Goal: Information Seeking & Learning: Compare options

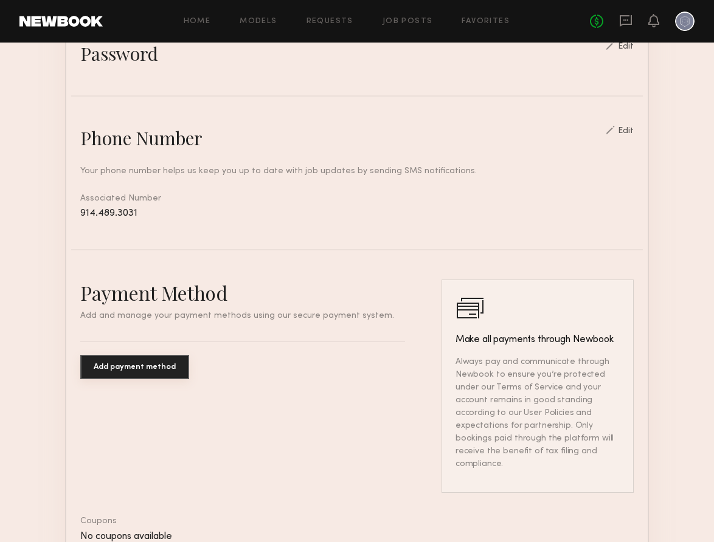
scroll to position [504, 0]
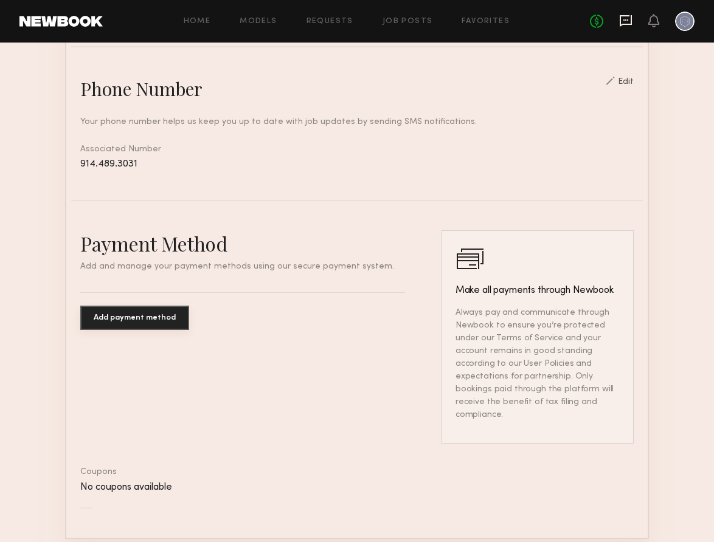
click at [627, 18] on icon at bounding box center [625, 20] width 13 height 13
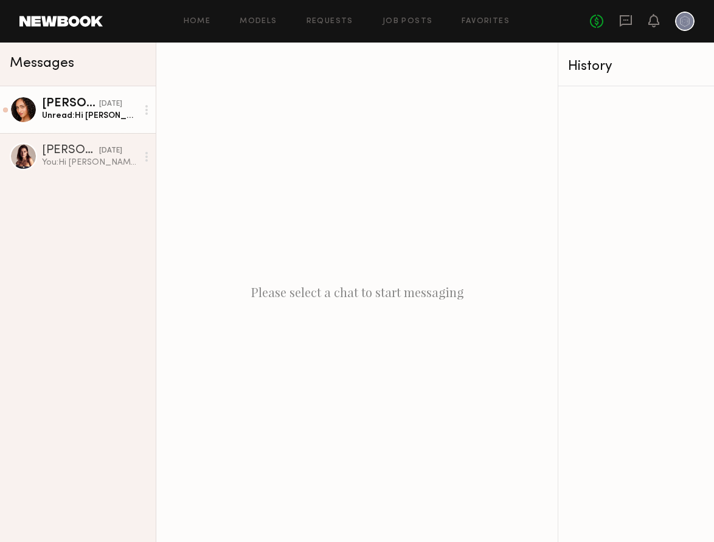
click at [101, 112] on div "Unread: Hi Liz! Thank you for reaching out. I’d love to be part of this project…" at bounding box center [89, 116] width 95 height 12
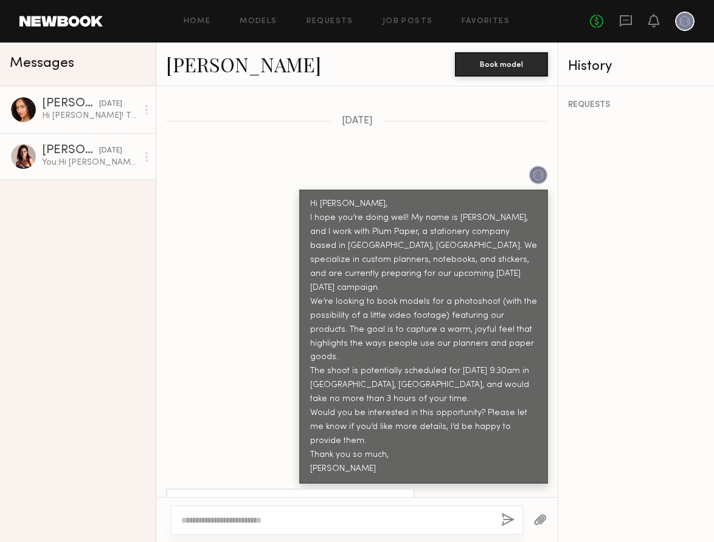
click at [76, 154] on div "Sofi S." at bounding box center [70, 151] width 57 height 12
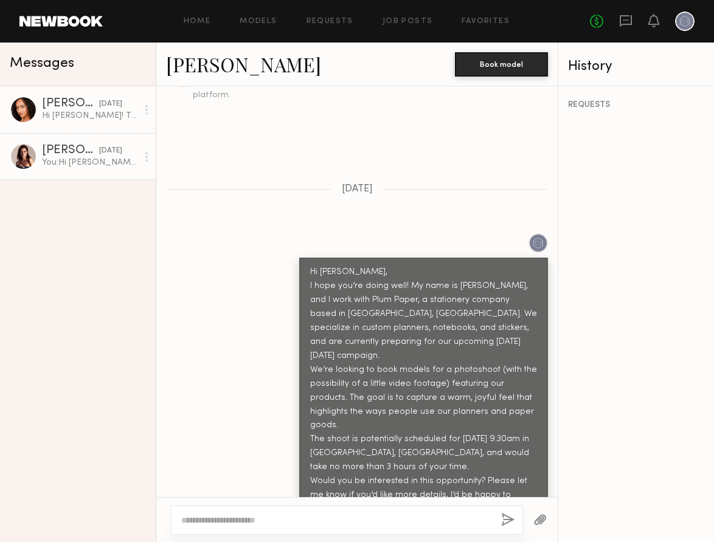
click at [88, 105] on div "Brandi O." at bounding box center [70, 104] width 57 height 12
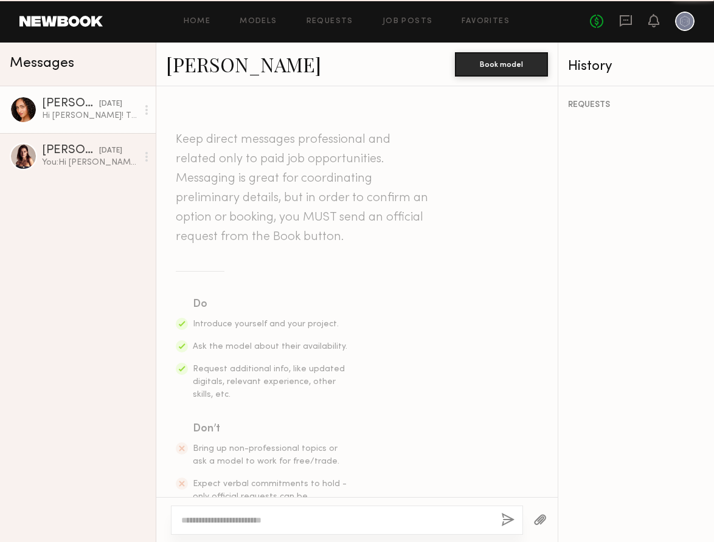
scroll to position [523, 0]
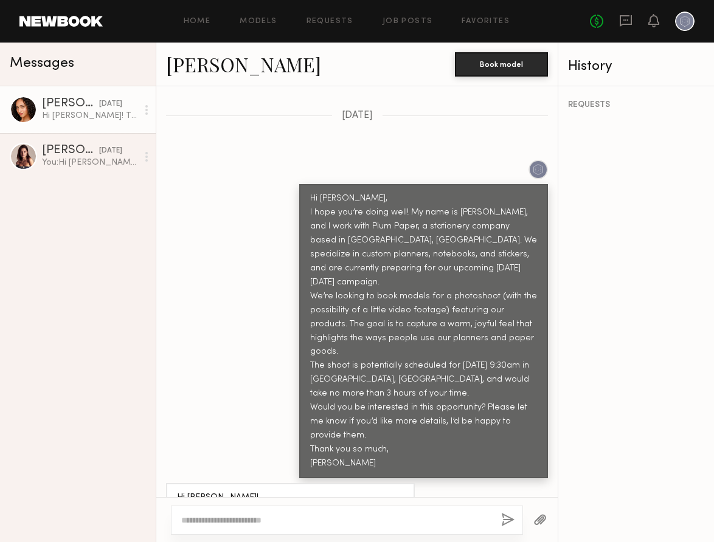
click at [254, 518] on textarea at bounding box center [336, 520] width 310 height 12
type textarea "*"
click at [357, 507] on textarea "**********" at bounding box center [336, 514] width 310 height 24
click at [414, 507] on textarea "**********" at bounding box center [336, 514] width 310 height 24
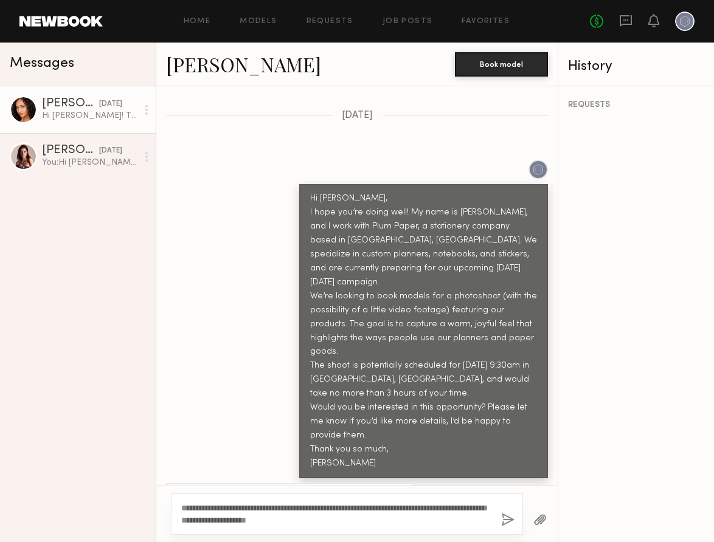
click at [222, 520] on textarea "**********" at bounding box center [336, 514] width 310 height 24
click at [377, 519] on textarea "**********" at bounding box center [336, 514] width 310 height 24
type textarea "**********"
click at [507, 522] on button "button" at bounding box center [507, 520] width 13 height 15
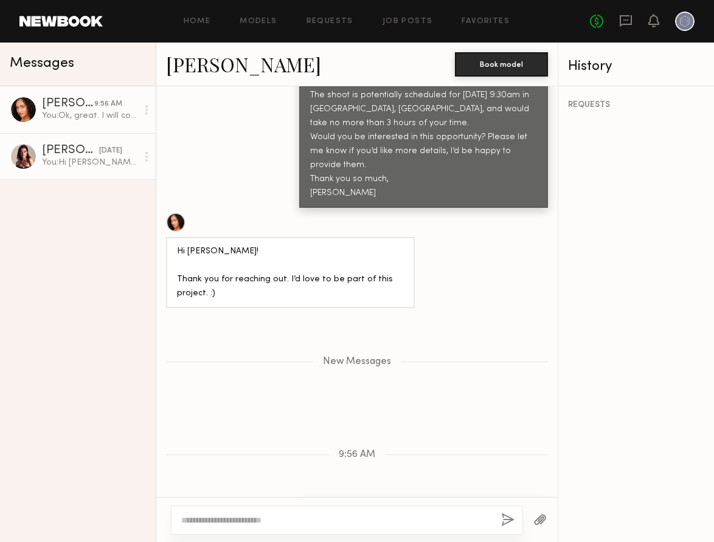
click at [99, 152] on div "[DATE]" at bounding box center [110, 151] width 23 height 12
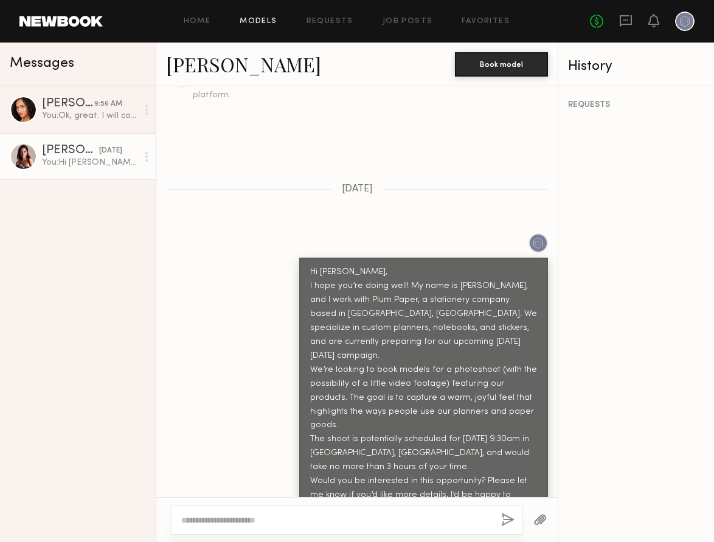
click at [252, 24] on link "Models" at bounding box center [257, 22] width 37 height 8
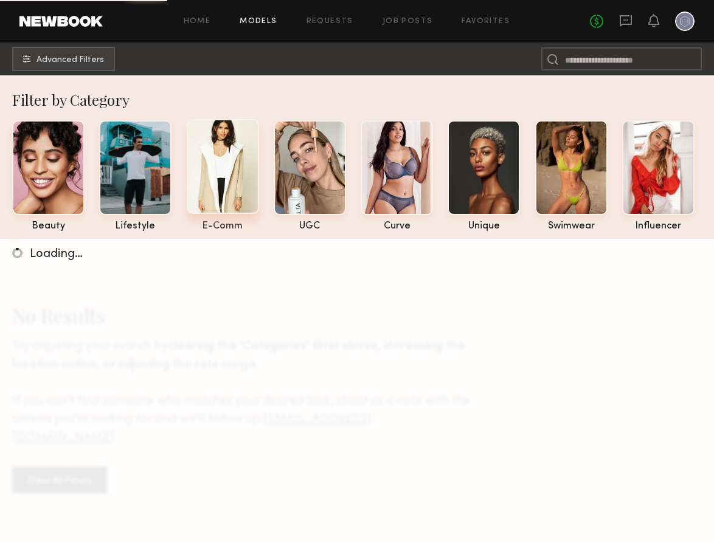
click at [207, 175] on div at bounding box center [223, 166] width 72 height 95
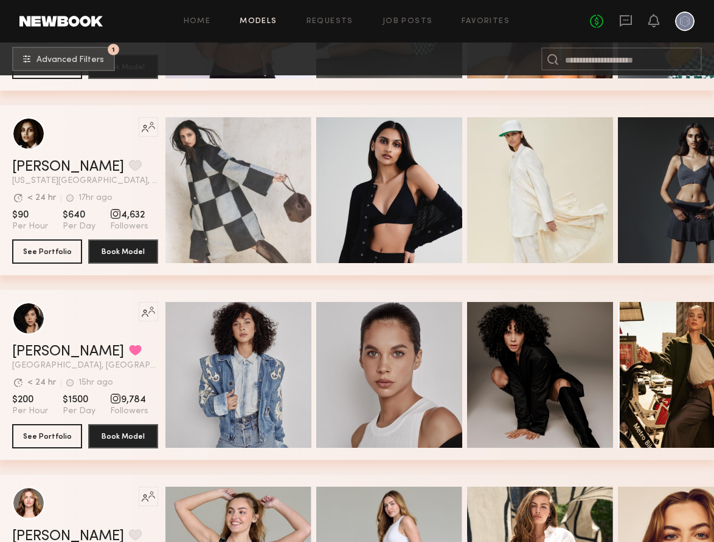
scroll to position [11081, 0]
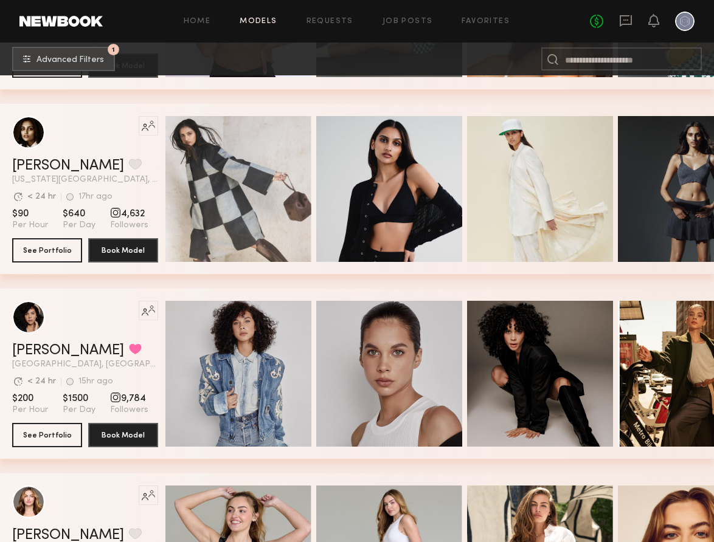
click at [683, 27] on div at bounding box center [684, 21] width 19 height 19
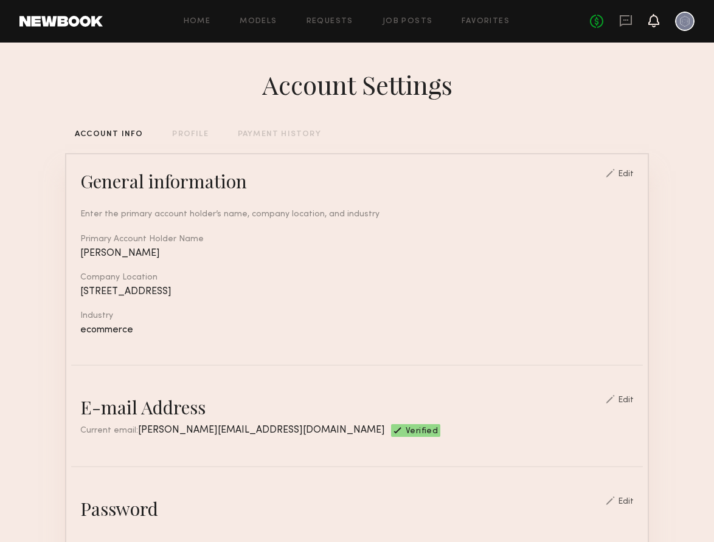
click at [651, 24] on icon at bounding box center [653, 20] width 10 height 9
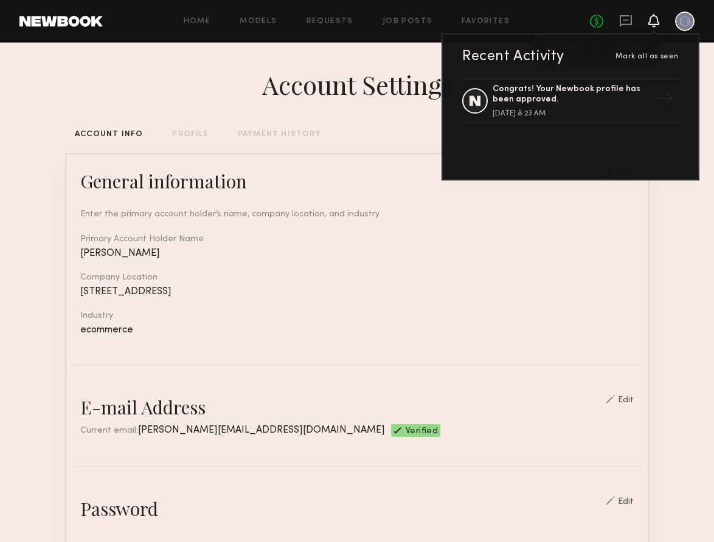
click at [598, 26] on link "No fees up to $5,000" at bounding box center [596, 21] width 13 height 13
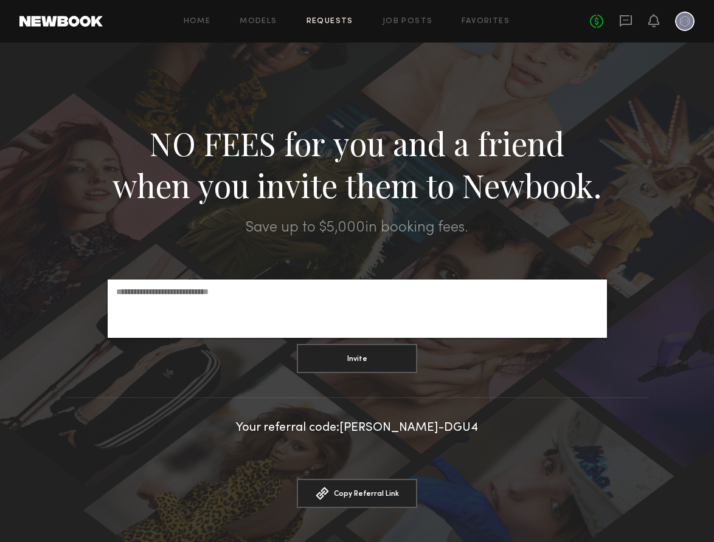
click at [351, 21] on link "Requests" at bounding box center [329, 22] width 47 height 8
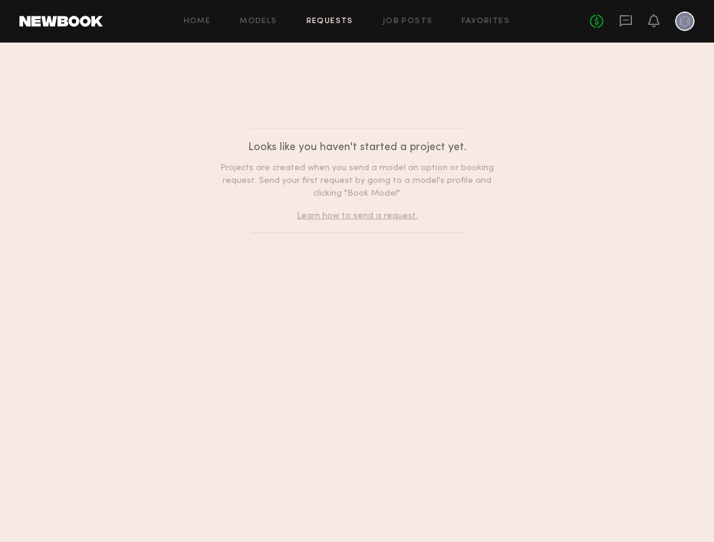
click at [205, 26] on div "Home Models Requests Job Posts Favorites Sign Out No fees up to $5,000" at bounding box center [398, 21] width 591 height 19
click at [474, 16] on div "Home Models Requests Job Posts Favorites Sign Out No fees up to $5,000" at bounding box center [398, 21] width 591 height 19
click at [480, 21] on link "Favorites" at bounding box center [485, 22] width 48 height 8
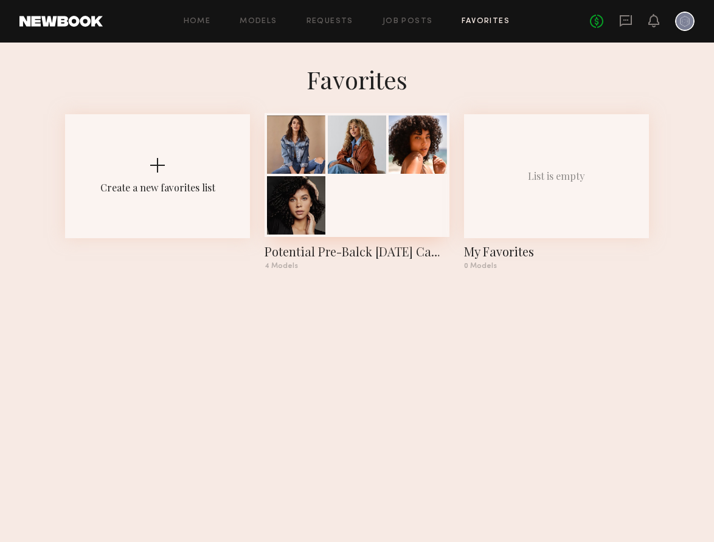
click at [405, 202] on div at bounding box center [356, 175] width 185 height 124
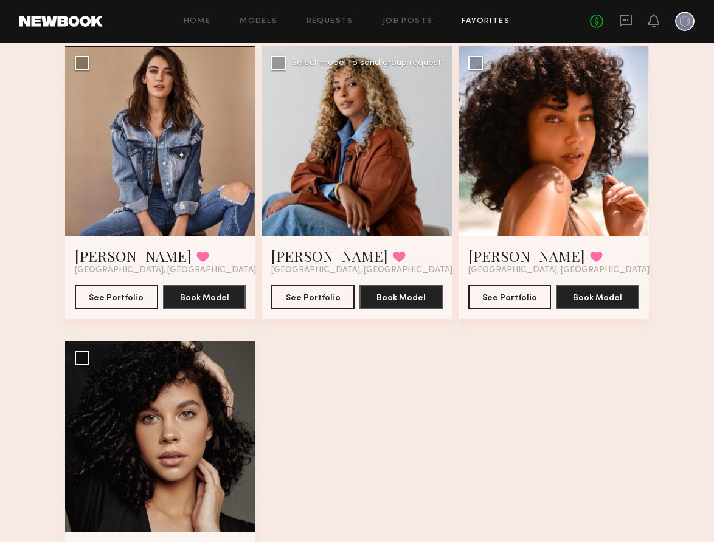
scroll to position [126, 0]
click at [272, 21] on link "Models" at bounding box center [257, 22] width 37 height 8
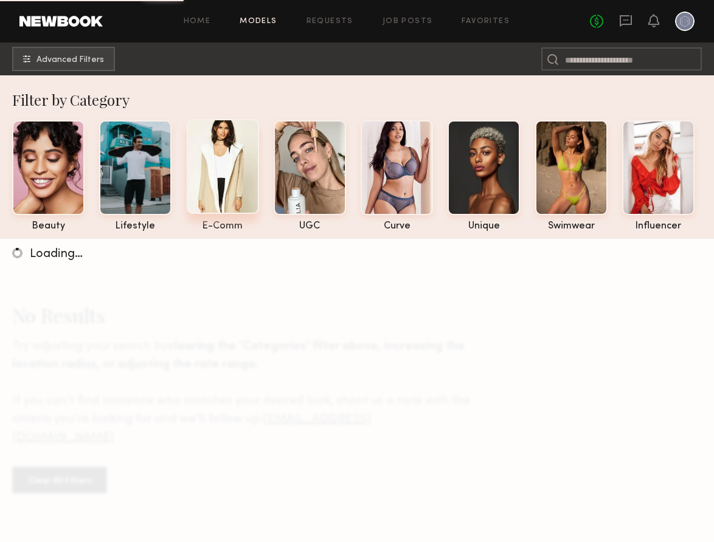
click at [231, 164] on div at bounding box center [223, 166] width 72 height 95
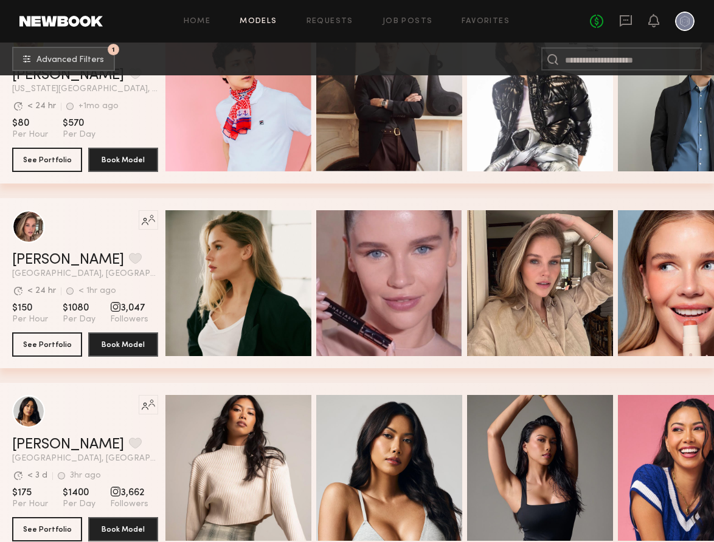
scroll to position [3411, 0]
click at [62, 345] on button "See Portfolio" at bounding box center [47, 344] width 70 height 24
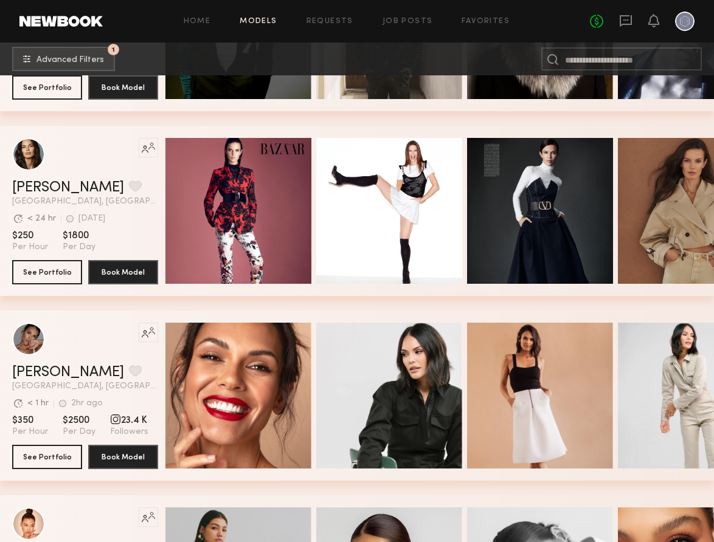
scroll to position [4593, 0]
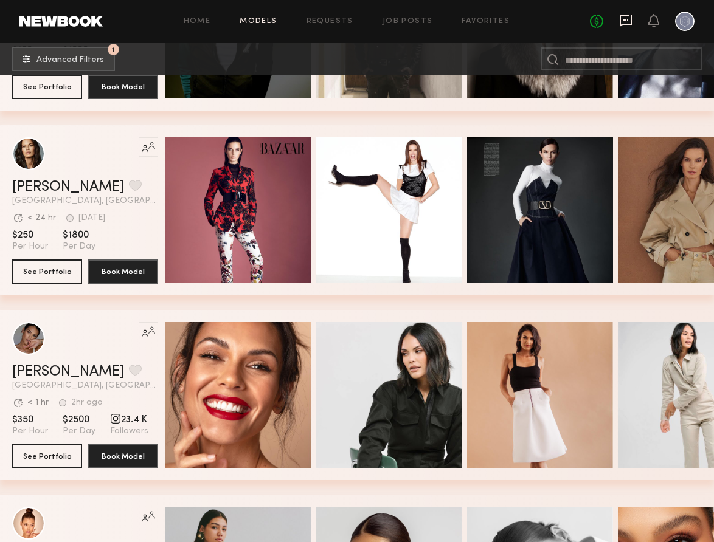
click at [624, 24] on icon at bounding box center [625, 21] width 12 height 12
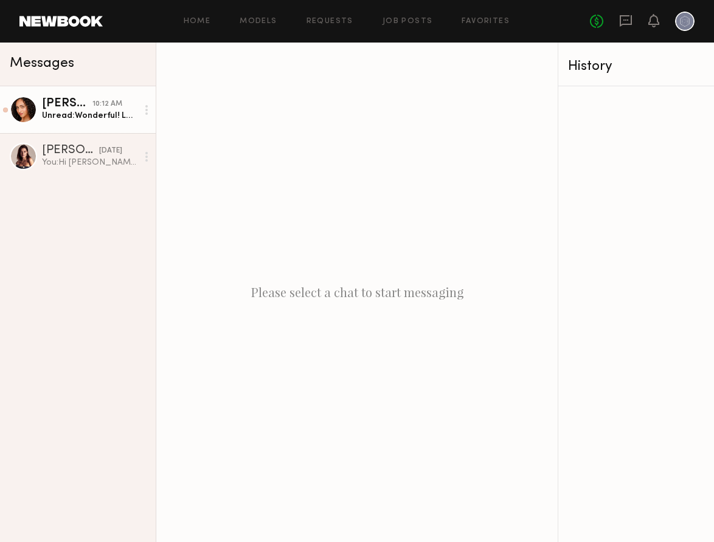
click at [86, 119] on div "Unread: Wonderful! Looking forward to it!" at bounding box center [89, 116] width 95 height 12
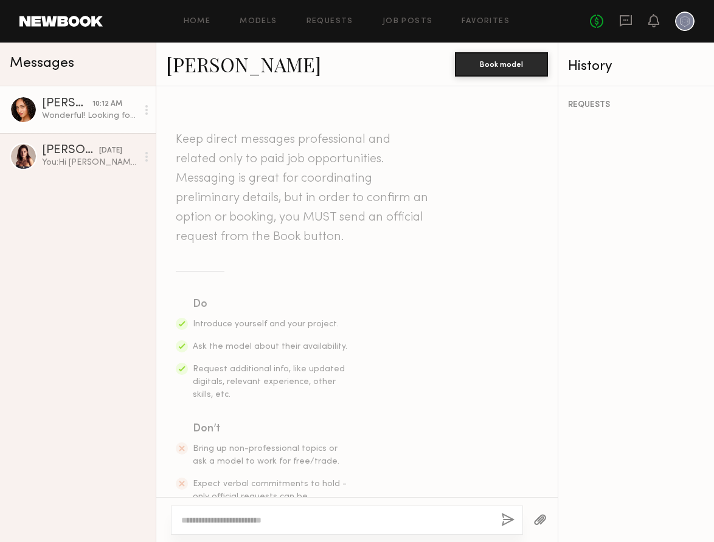
scroll to position [759, 0]
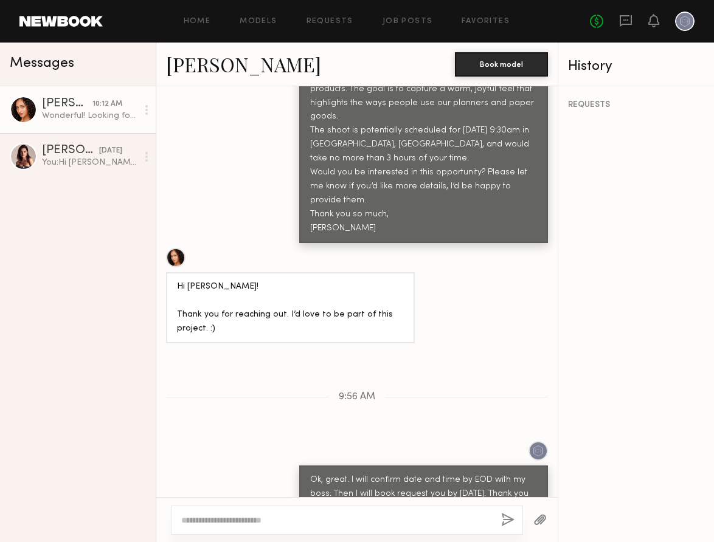
click at [27, 111] on div at bounding box center [23, 109] width 27 height 27
click at [146, 113] on circle at bounding box center [146, 113] width 2 height 2
click at [89, 109] on div "Brandi O." at bounding box center [67, 104] width 50 height 12
click at [49, 103] on div "Brandi O." at bounding box center [67, 104] width 50 height 12
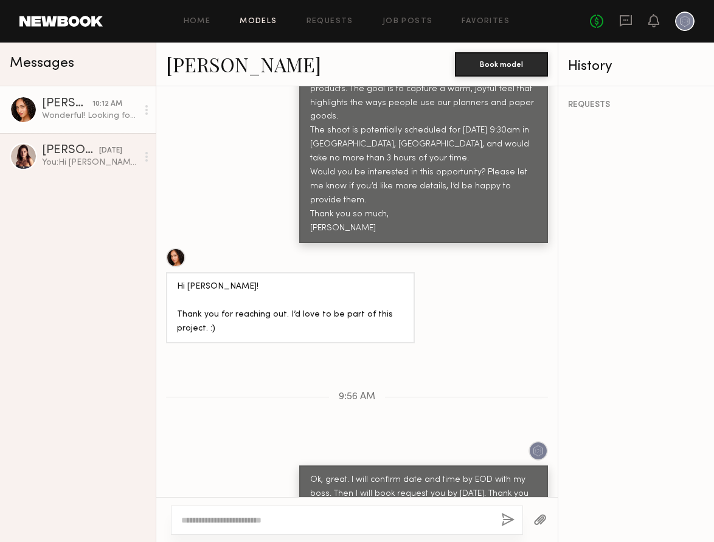
click at [260, 22] on link "Models" at bounding box center [257, 22] width 37 height 8
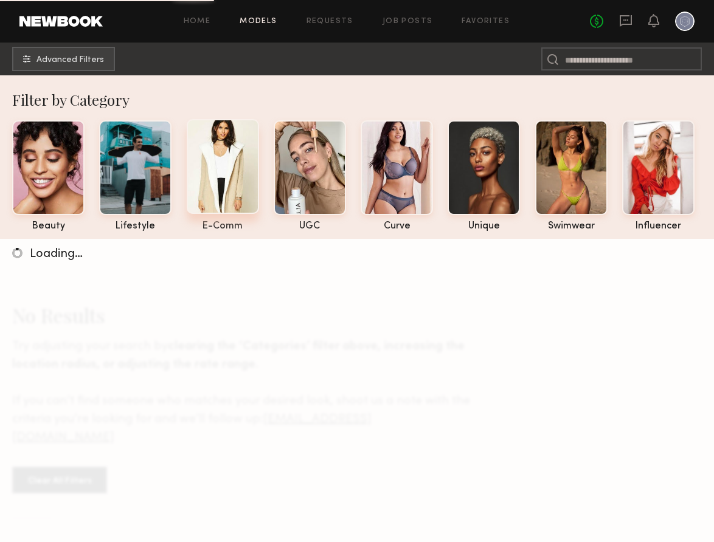
click at [226, 165] on div at bounding box center [223, 166] width 72 height 95
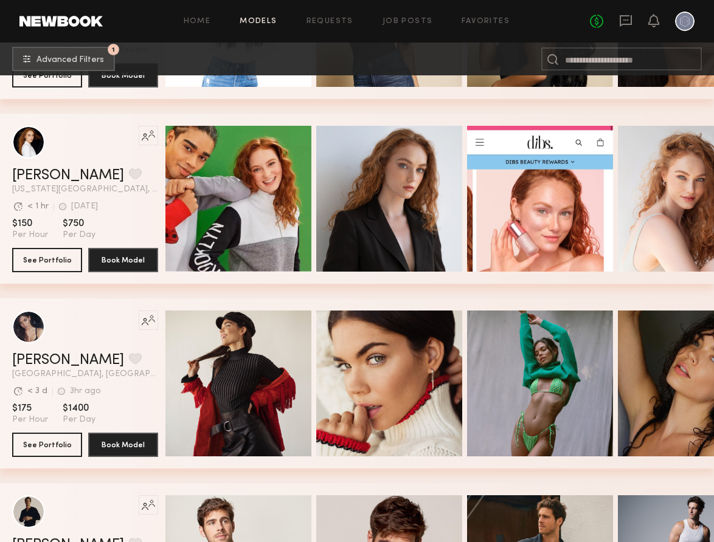
scroll to position [2384, 0]
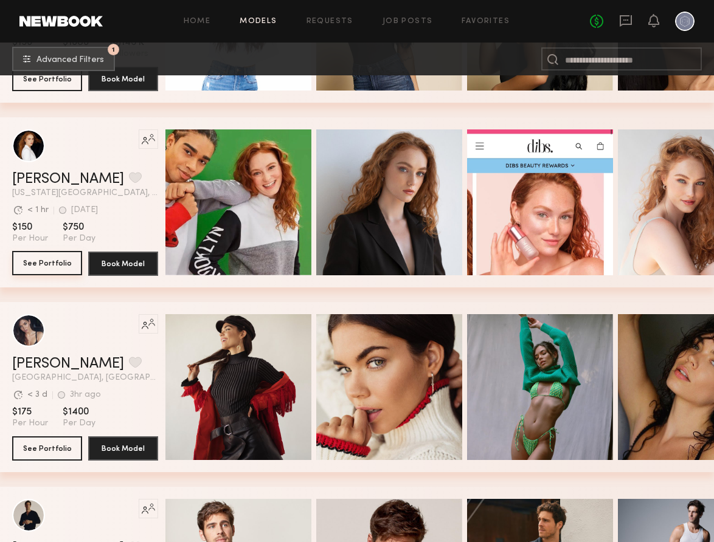
click at [53, 267] on button "See Portfolio" at bounding box center [47, 263] width 70 height 24
click at [60, 60] on span "Advanced Filters" at bounding box center [69, 59] width 67 height 9
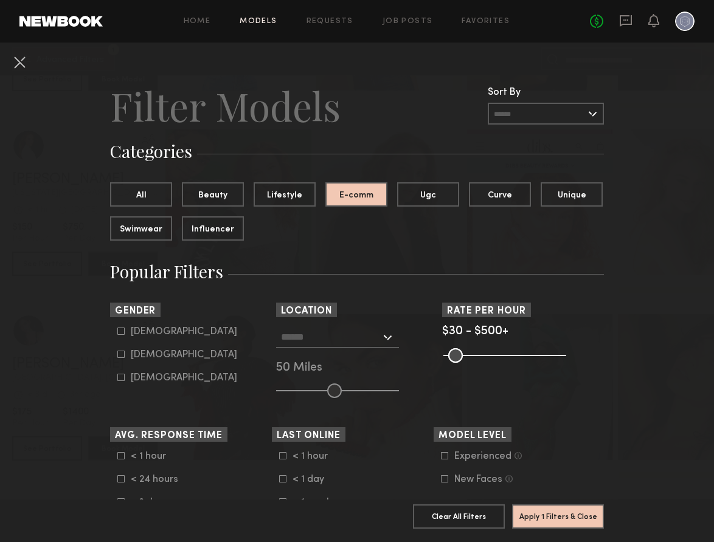
click at [385, 340] on div at bounding box center [337, 337] width 123 height 22
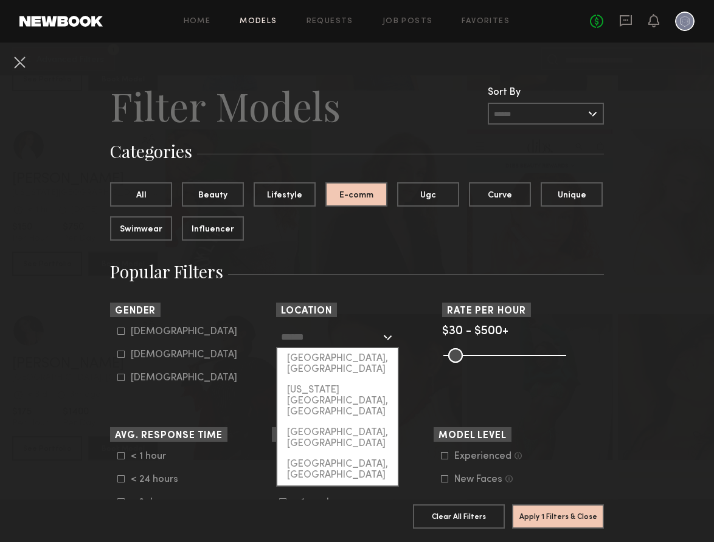
click at [326, 341] on input "text" at bounding box center [331, 336] width 100 height 21
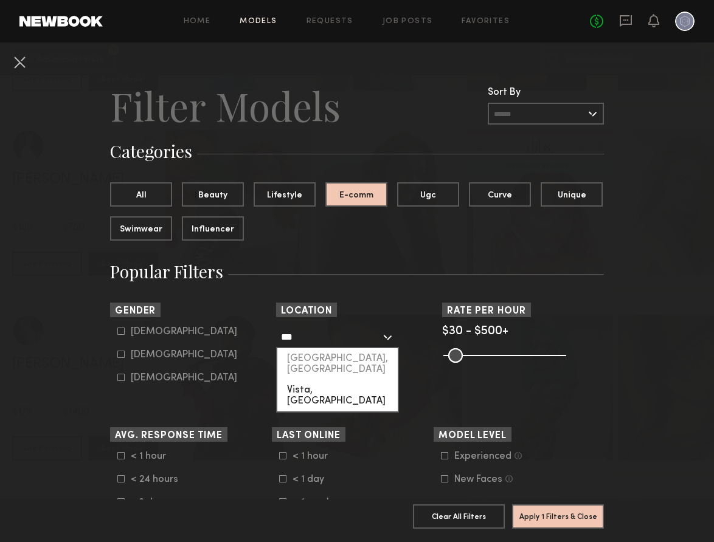
click at [337, 382] on div "Vista, CA" at bounding box center [337, 396] width 120 height 32
type input "*********"
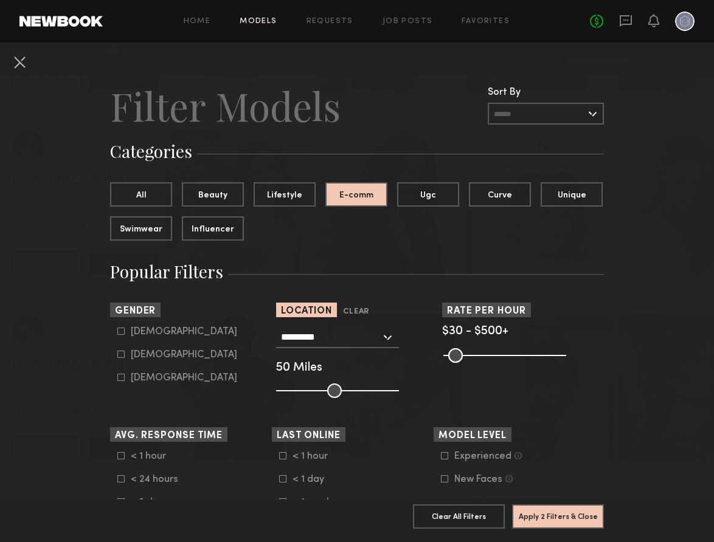
click at [123, 354] on icon at bounding box center [120, 354] width 7 height 7
type input "**"
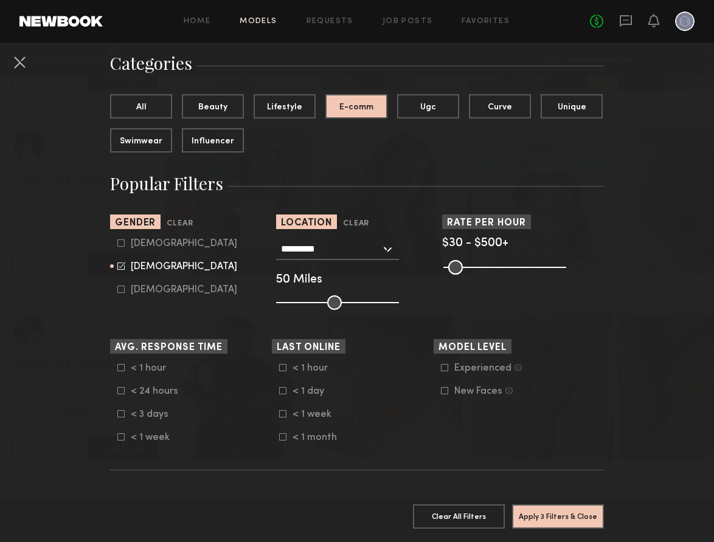
scroll to position [96, 0]
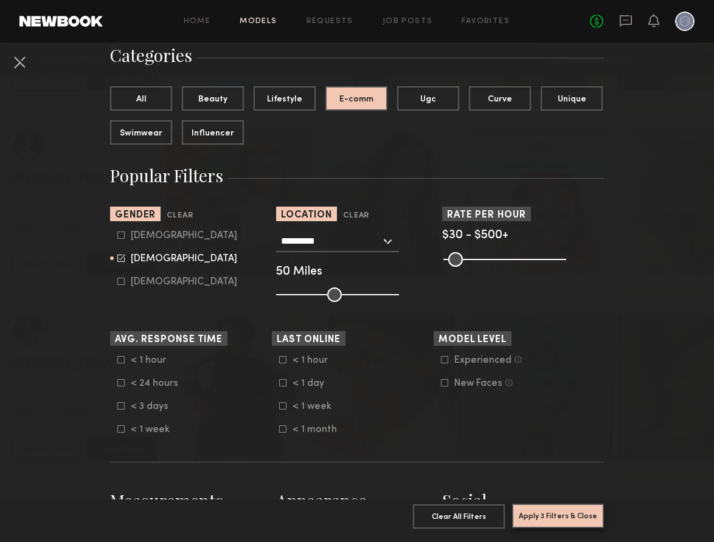
click at [538, 517] on button "Apply 3 Filters & Close" at bounding box center [558, 516] width 92 height 24
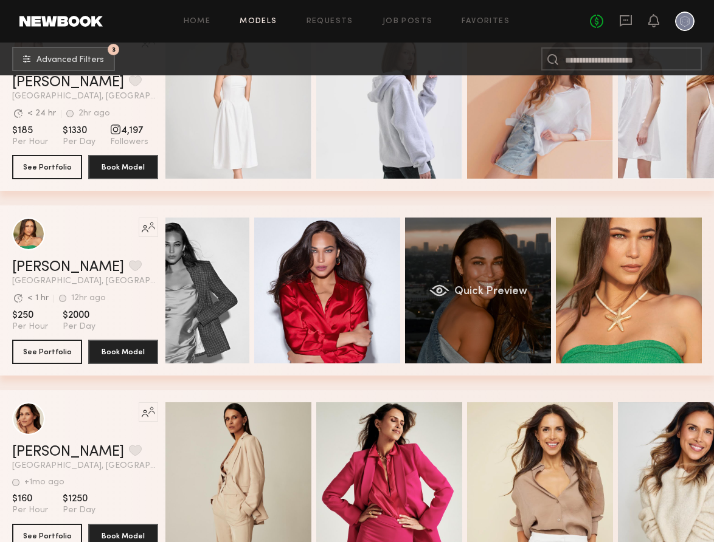
scroll to position [0, 62]
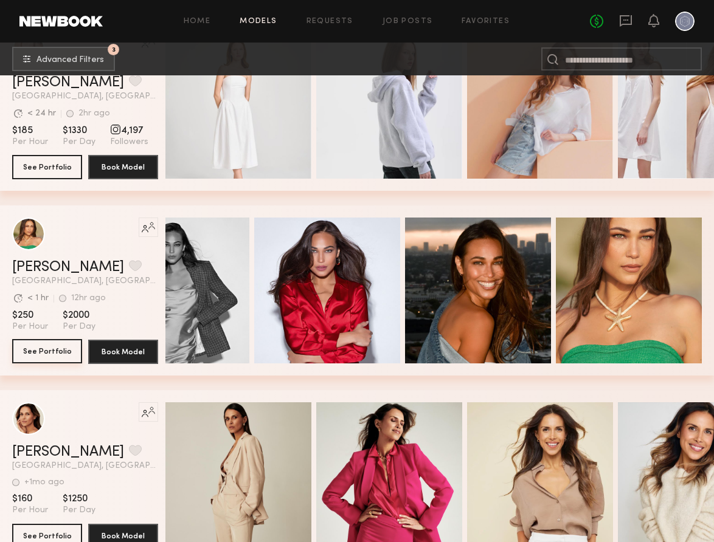
click at [58, 350] on button "See Portfolio" at bounding box center [47, 351] width 70 height 24
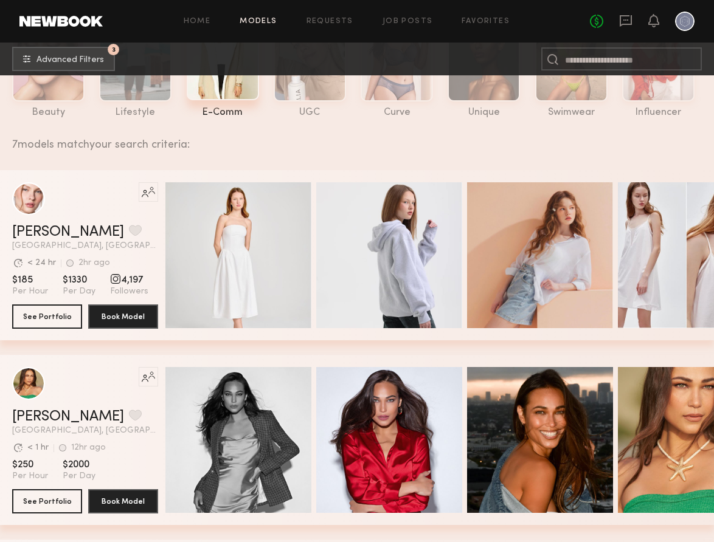
scroll to position [108, 0]
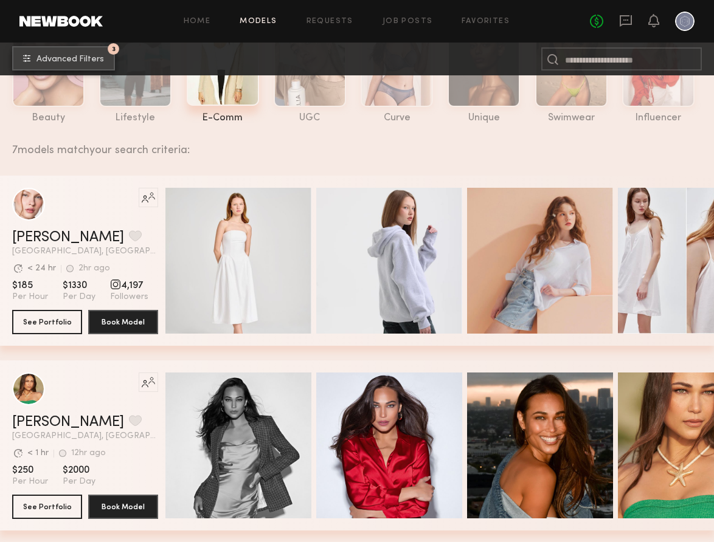
click at [67, 55] on span "Advanced Filters" at bounding box center [69, 59] width 67 height 9
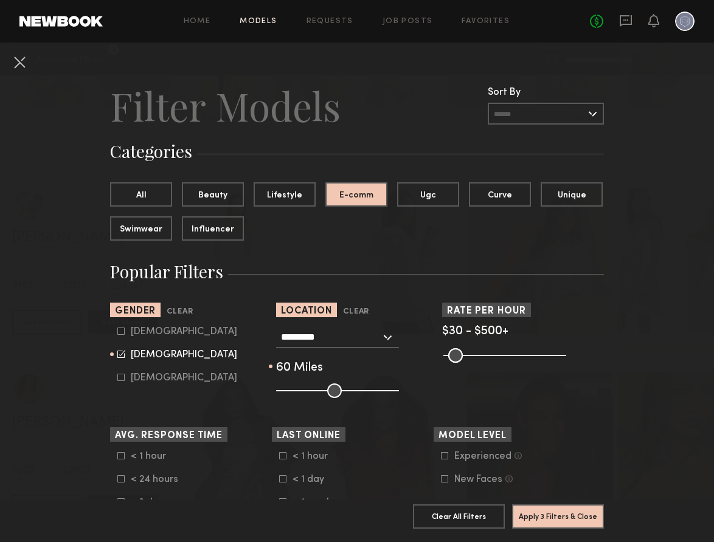
type input "**"
click at [343, 390] on input "range" at bounding box center [337, 391] width 123 height 15
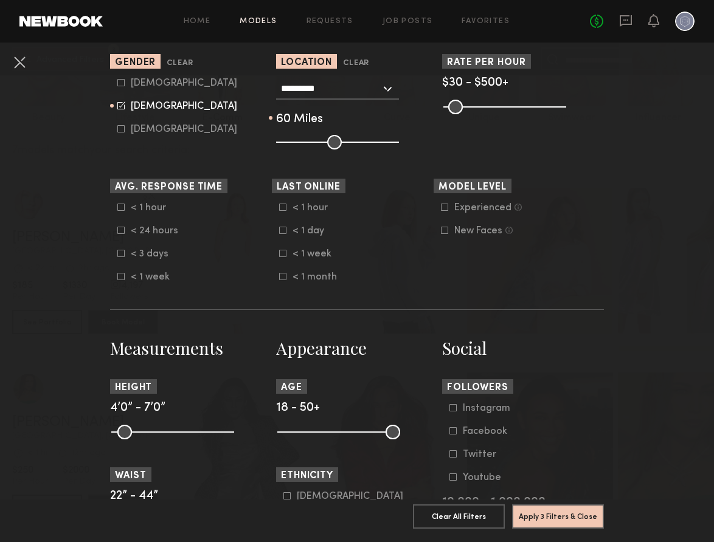
scroll to position [250, 0]
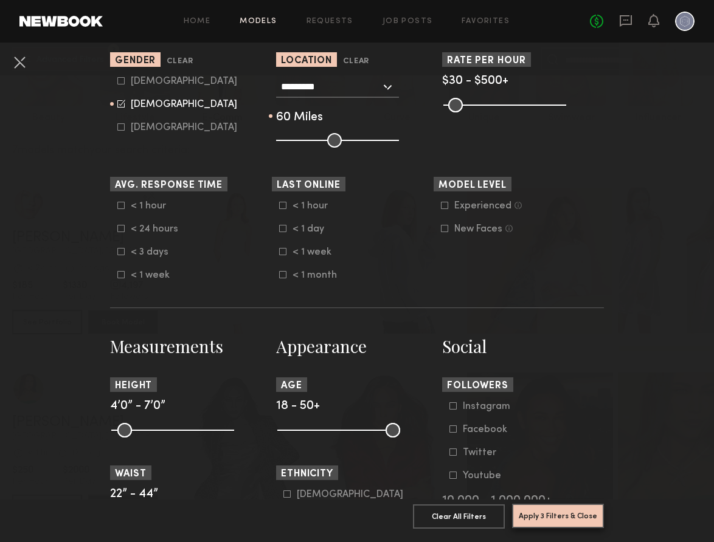
click at [563, 518] on button "Apply 3 Filters & Close" at bounding box center [558, 516] width 92 height 24
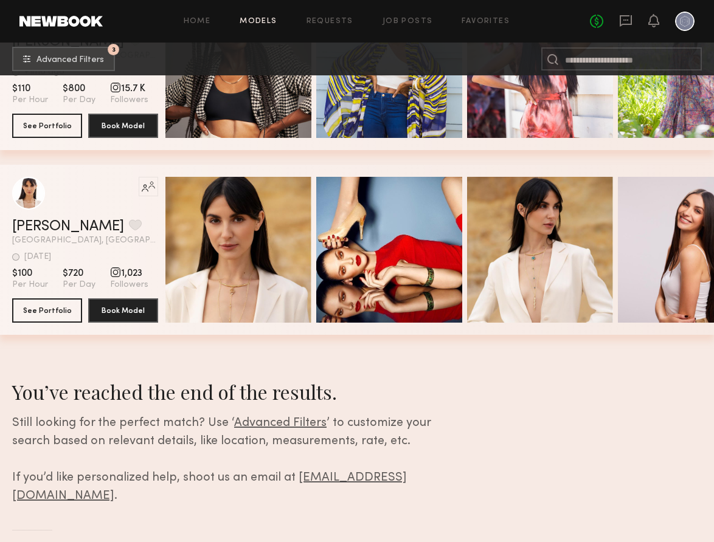
scroll to position [2520, 0]
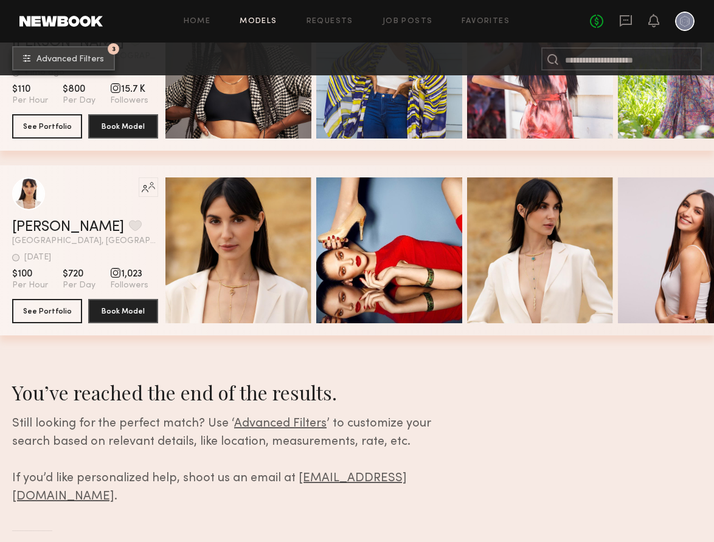
click at [74, 57] on span "Advanced Filters" at bounding box center [69, 59] width 67 height 9
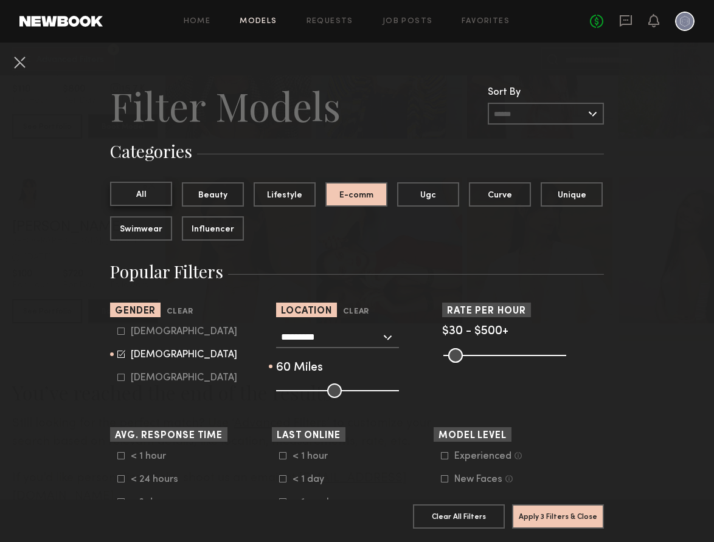
click at [163, 194] on button "All" at bounding box center [141, 194] width 62 height 24
click at [544, 517] on button "Apply 2 Filters & Close" at bounding box center [558, 516] width 92 height 24
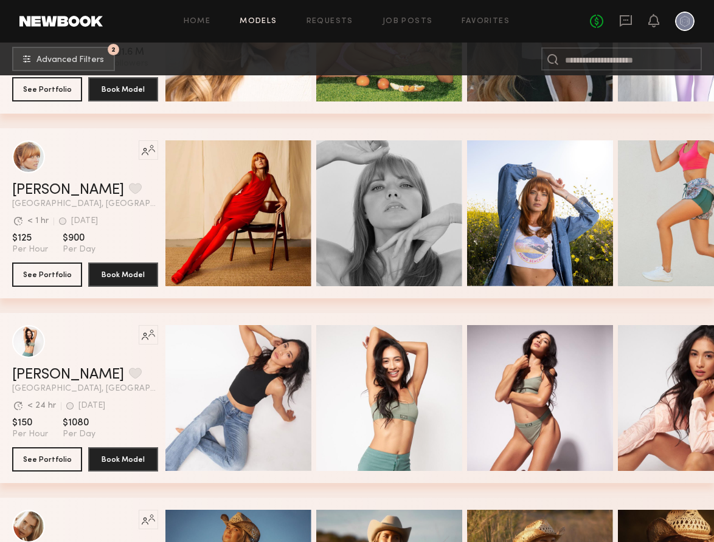
scroll to position [1989, 0]
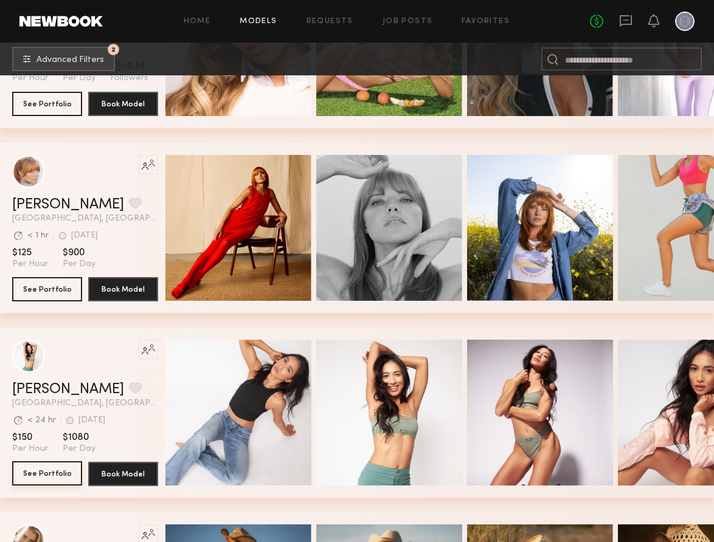
click at [52, 474] on button "See Portfolio" at bounding box center [47, 473] width 70 height 24
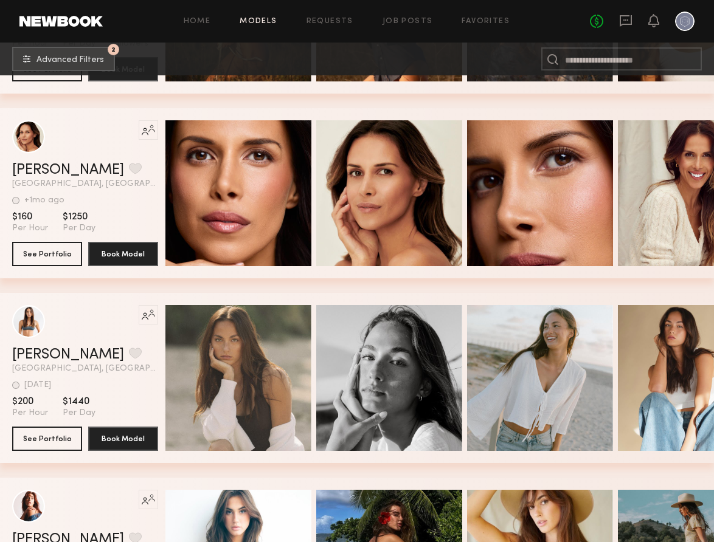
scroll to position [2579, 0]
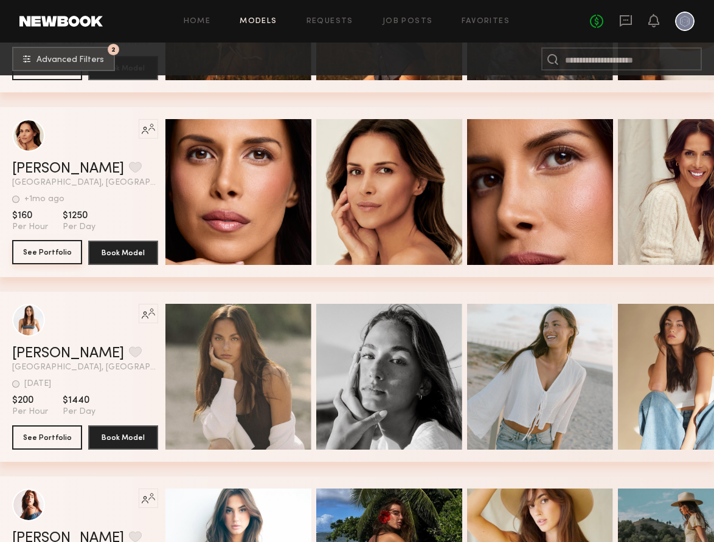
click at [64, 255] on button "See Portfolio" at bounding box center [47, 252] width 70 height 24
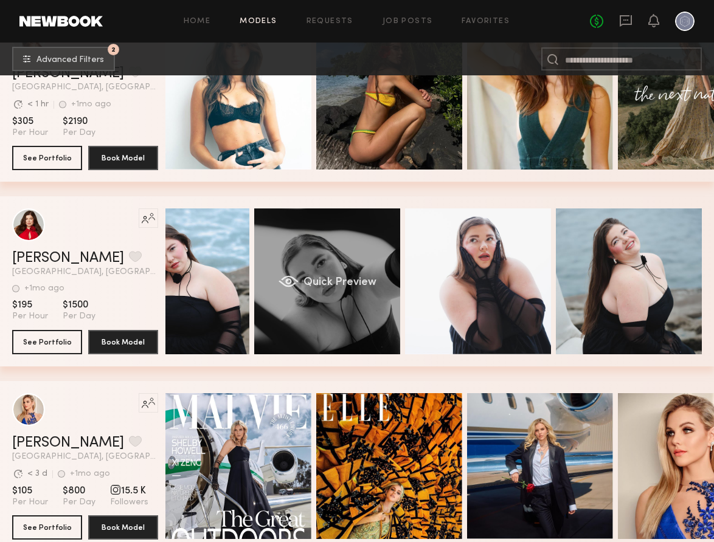
scroll to position [0, 62]
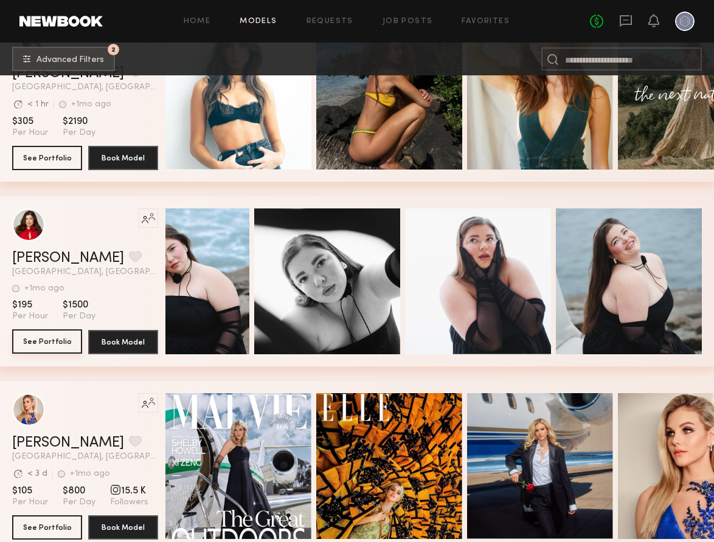
click at [50, 343] on button "See Portfolio" at bounding box center [47, 341] width 70 height 24
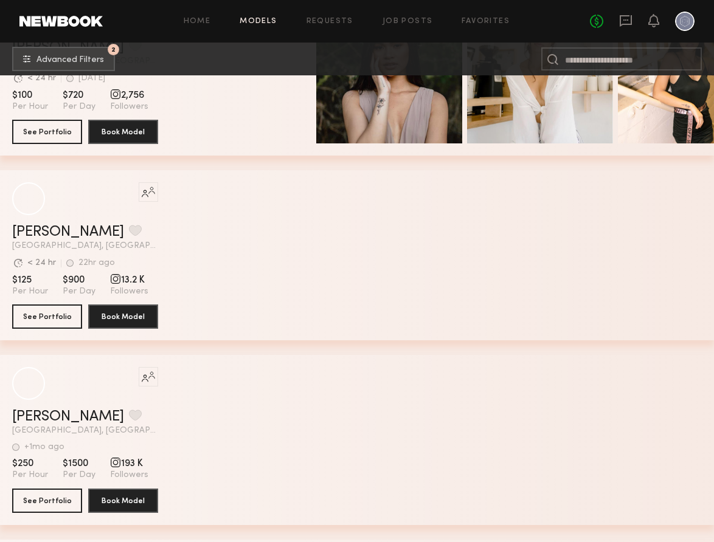
scroll to position [6396, 0]
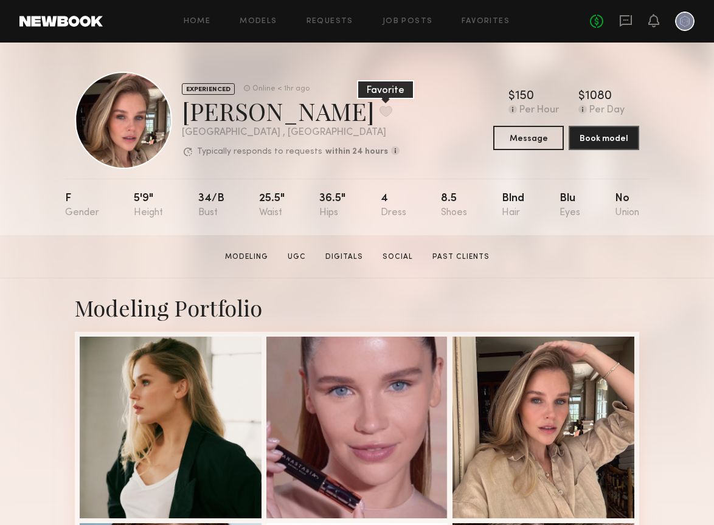
click at [379, 108] on button at bounding box center [385, 111] width 13 height 11
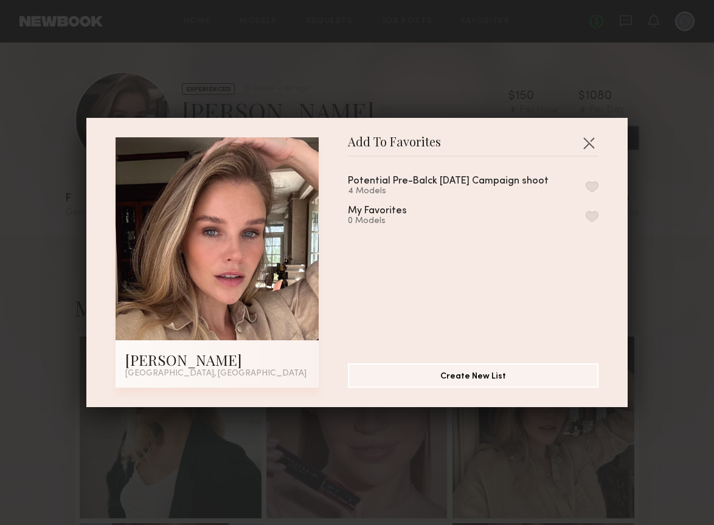
click at [591, 189] on button "button" at bounding box center [591, 186] width 13 height 11
click at [588, 143] on button "button" at bounding box center [588, 142] width 19 height 19
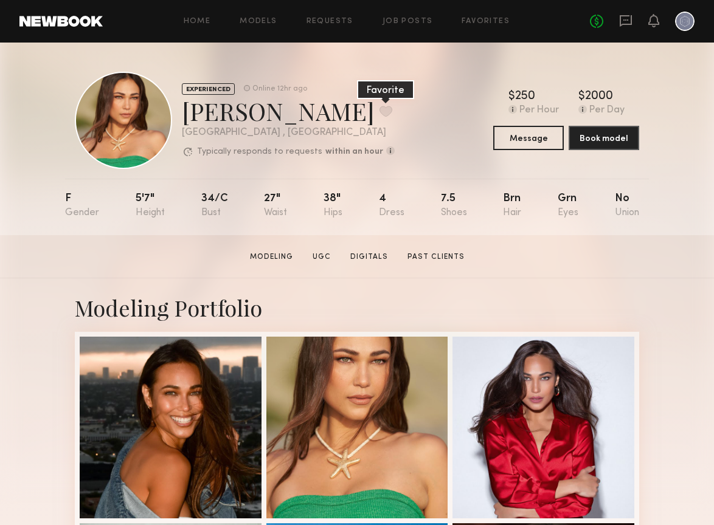
click at [379, 112] on button at bounding box center [385, 111] width 13 height 11
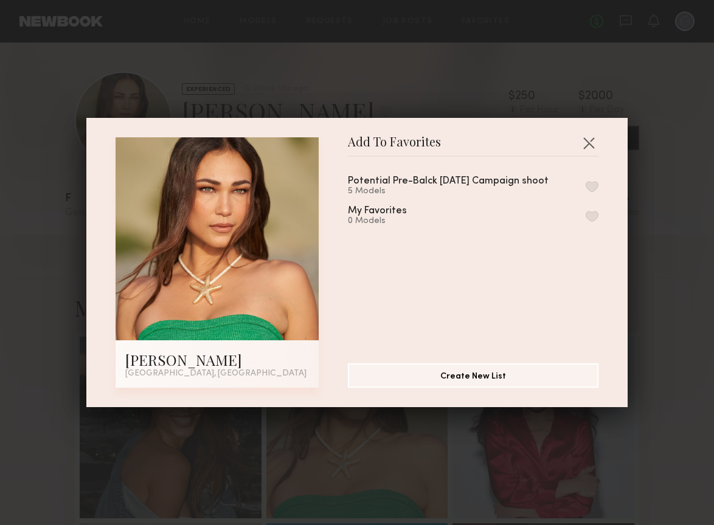
click at [592, 185] on button "button" at bounding box center [591, 186] width 13 height 11
click at [589, 143] on button "button" at bounding box center [588, 142] width 19 height 19
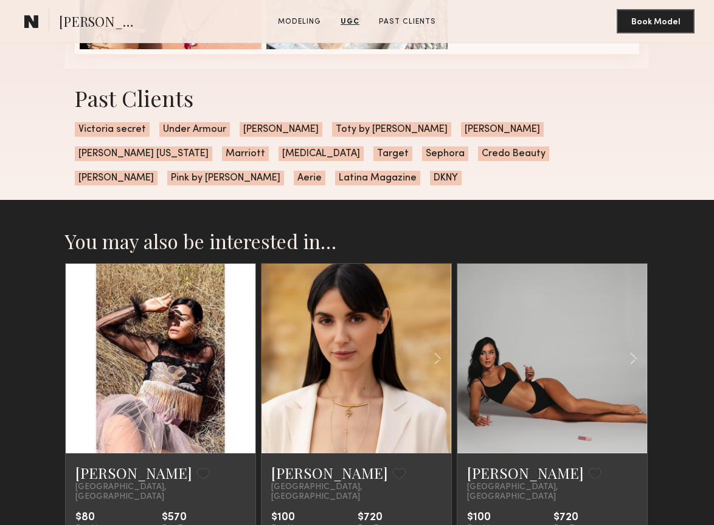
scroll to position [1792, 0]
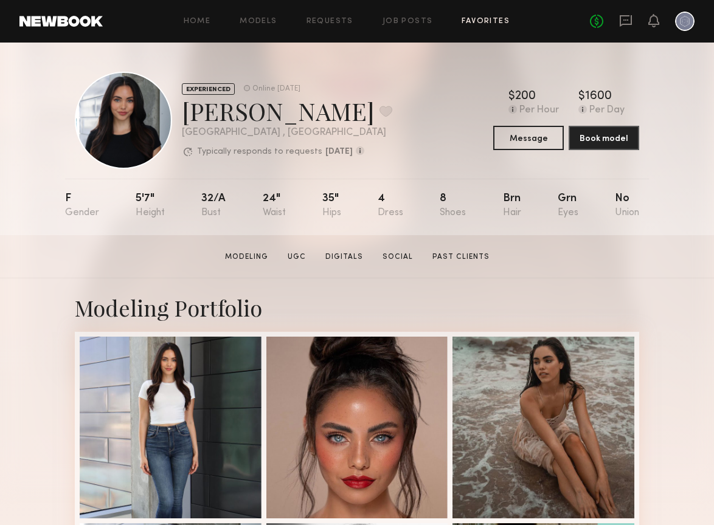
click at [498, 25] on link "Favorites" at bounding box center [485, 22] width 48 height 8
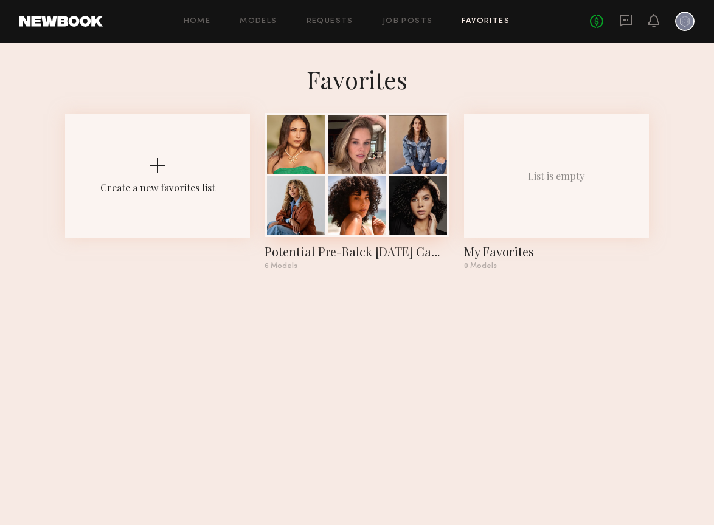
click at [315, 171] on div at bounding box center [296, 144] width 58 height 58
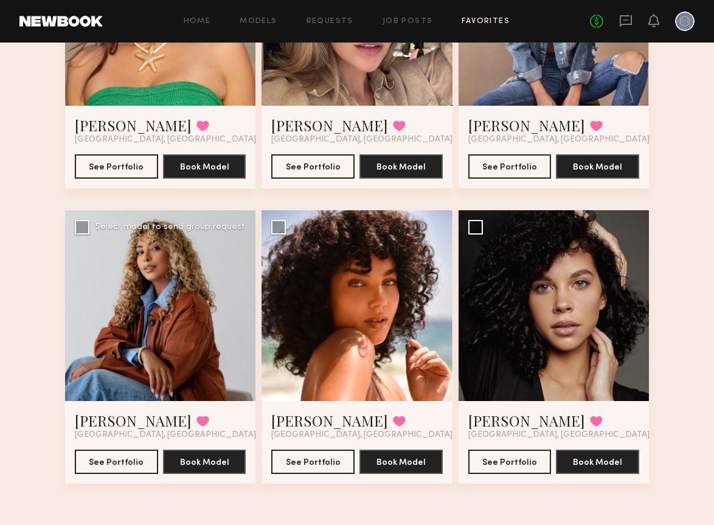
scroll to position [256, 0]
click at [204, 20] on link "Home" at bounding box center [197, 22] width 27 height 8
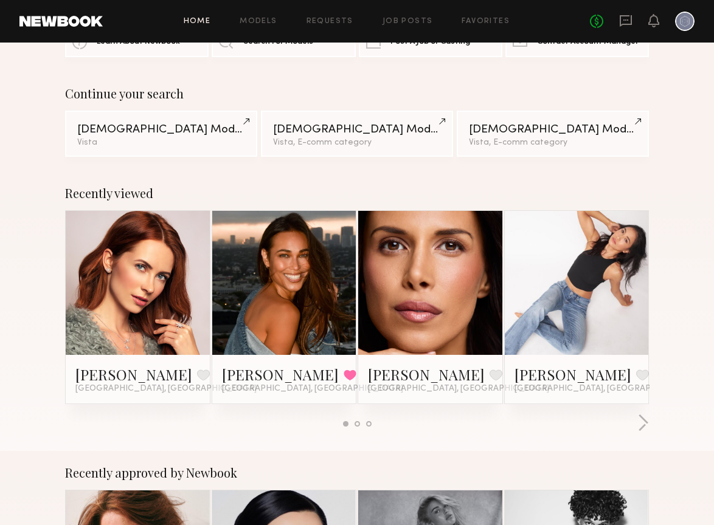
scroll to position [66, 0]
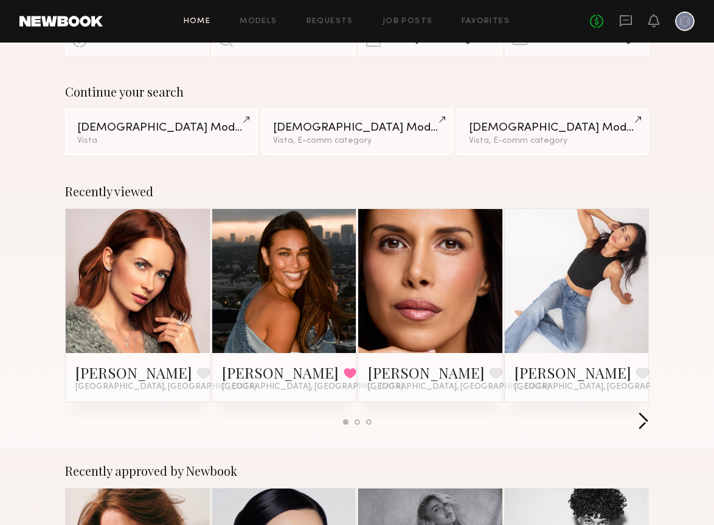
click at [645, 417] on button "button" at bounding box center [643, 422] width 12 height 20
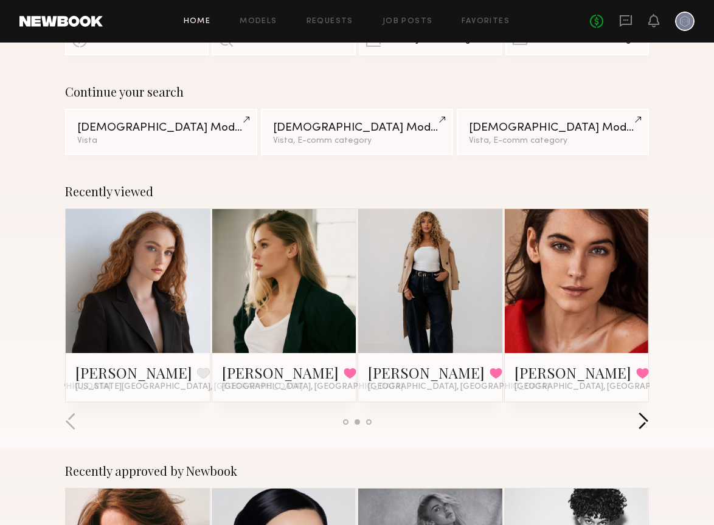
click at [645, 417] on button "button" at bounding box center [643, 422] width 12 height 20
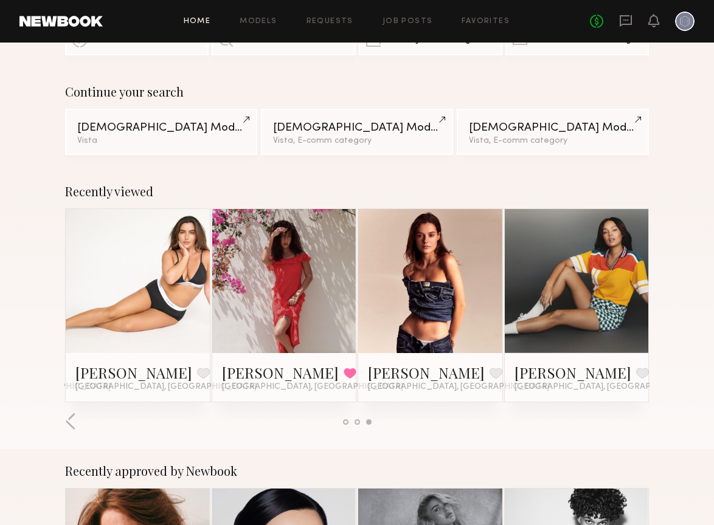
click at [645, 417] on div at bounding box center [356, 422] width 583 height 20
click at [69, 416] on button "button" at bounding box center [71, 422] width 12 height 20
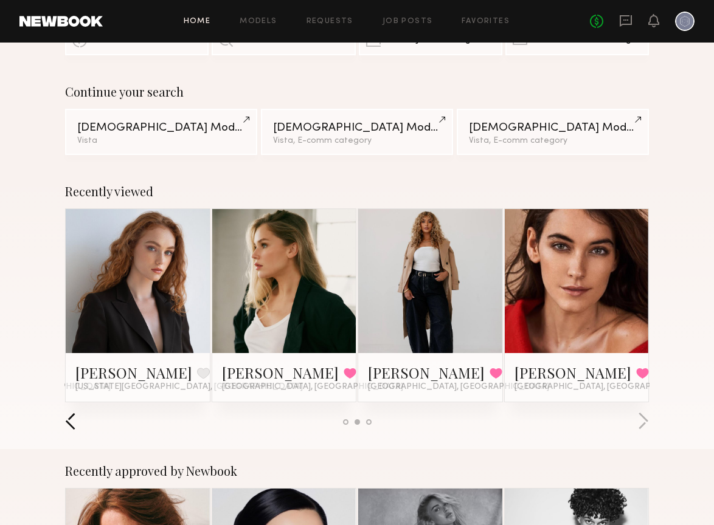
click at [69, 416] on button "button" at bounding box center [71, 422] width 12 height 20
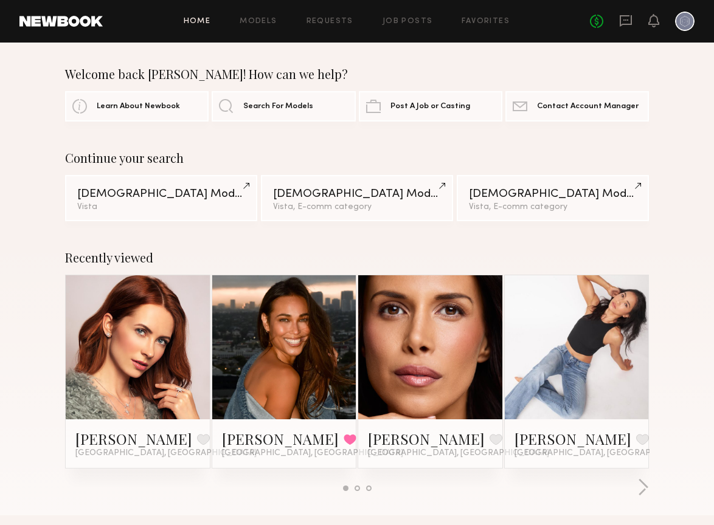
scroll to position [0, 0]
click at [329, 21] on link "Requests" at bounding box center [329, 22] width 47 height 8
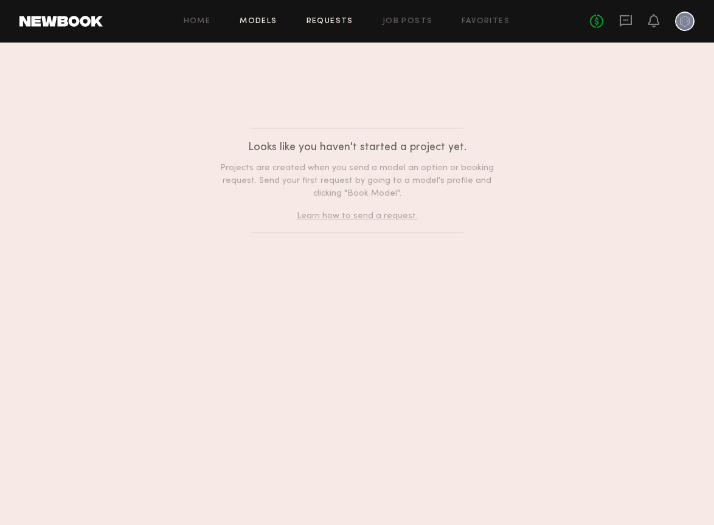
click at [267, 18] on link "Models" at bounding box center [257, 22] width 37 height 8
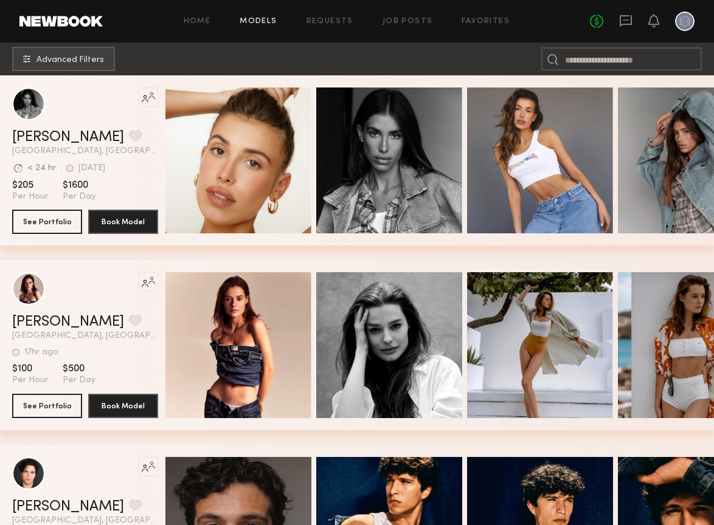
scroll to position [206, 0]
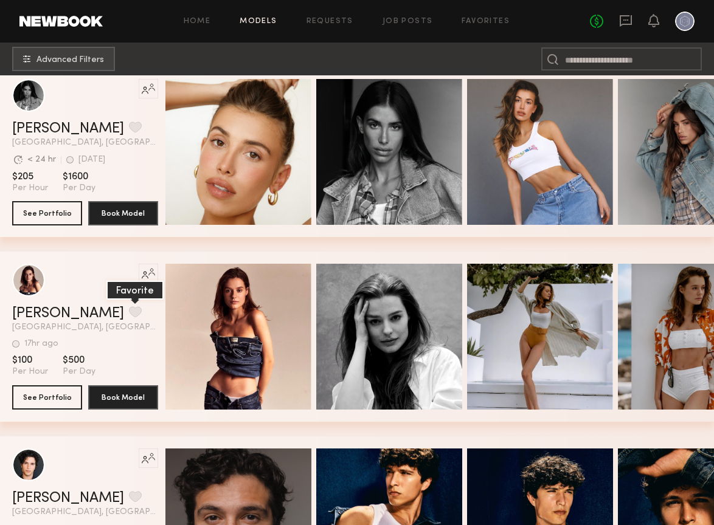
click at [129, 312] on button "grid" at bounding box center [135, 311] width 13 height 11
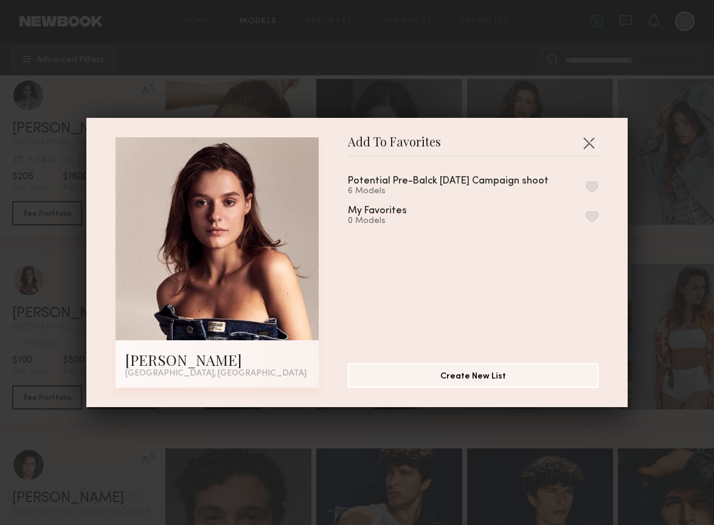
click at [590, 188] on button "button" at bounding box center [591, 186] width 13 height 11
click at [588, 143] on button "button" at bounding box center [588, 142] width 19 height 19
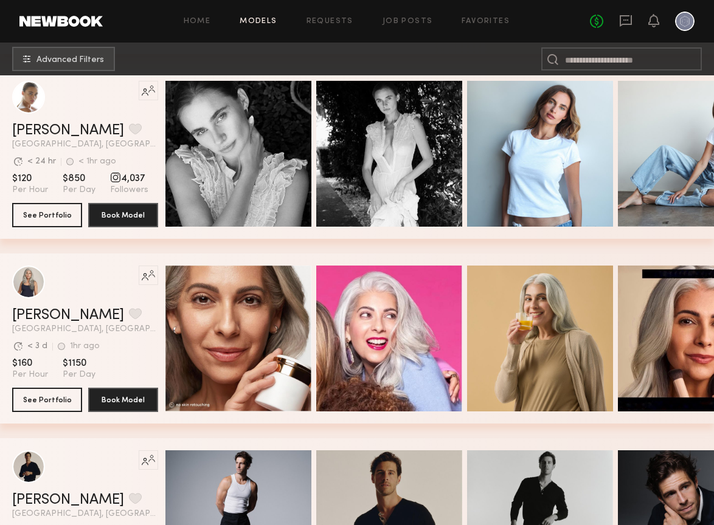
scroll to position [1326, 0]
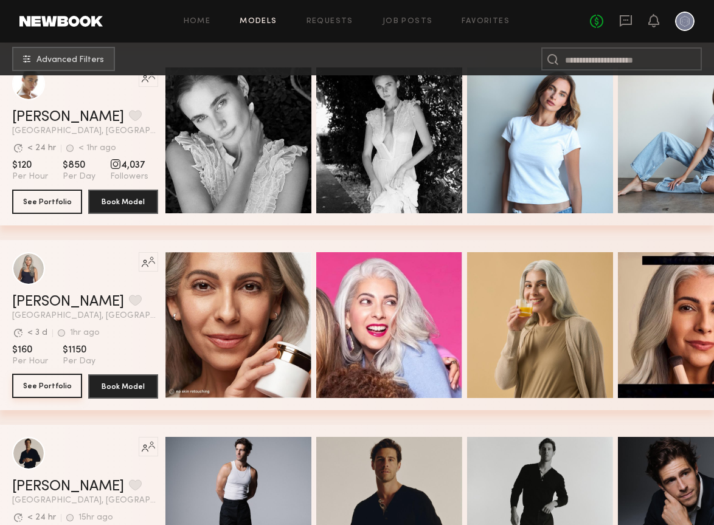
click at [49, 388] on button "See Portfolio" at bounding box center [47, 386] width 70 height 24
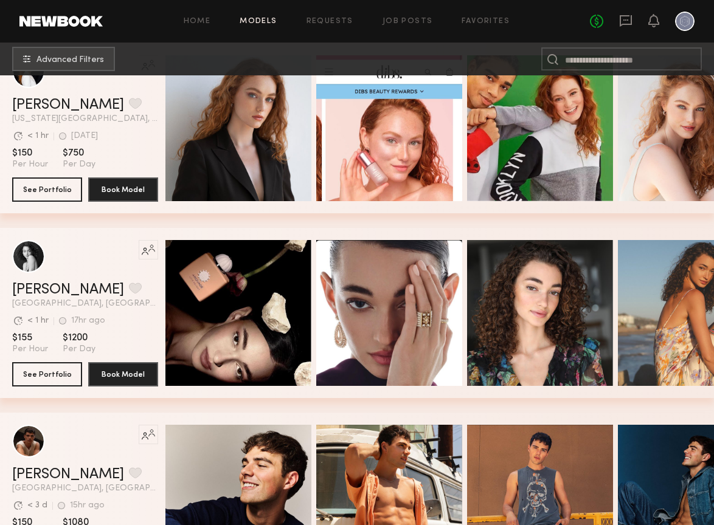
scroll to position [2632, 0]
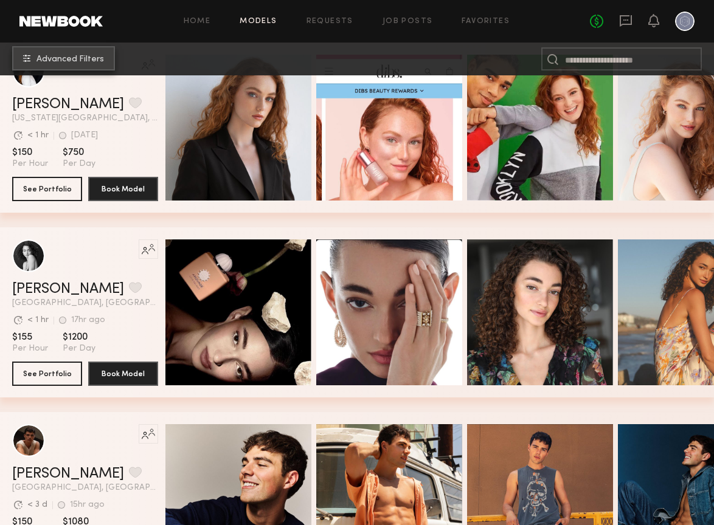
click at [81, 55] on span "Advanced Filters" at bounding box center [69, 59] width 67 height 9
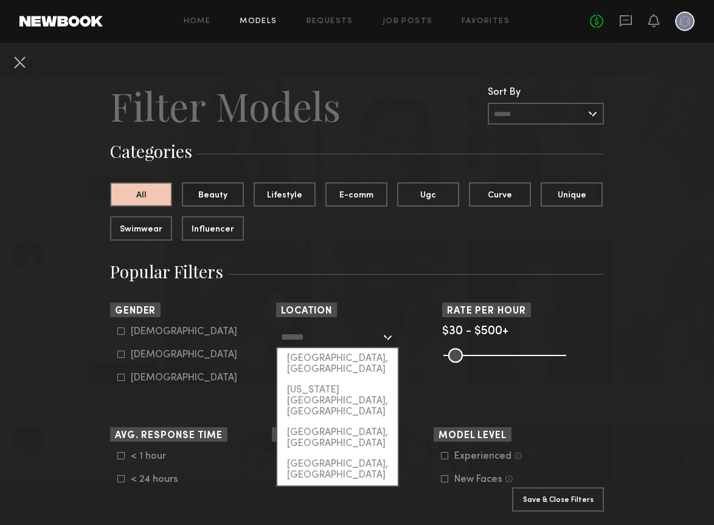
click at [314, 337] on input "text" at bounding box center [331, 336] width 100 height 21
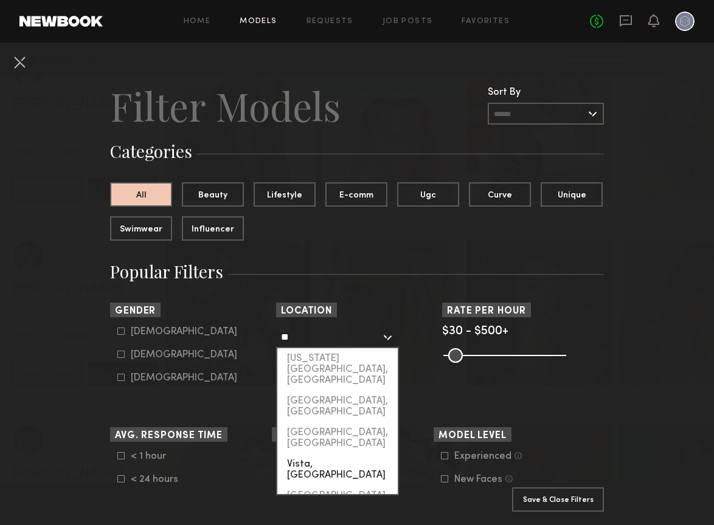
click at [324, 454] on div "Vista, CA" at bounding box center [337, 470] width 120 height 32
type input "*********"
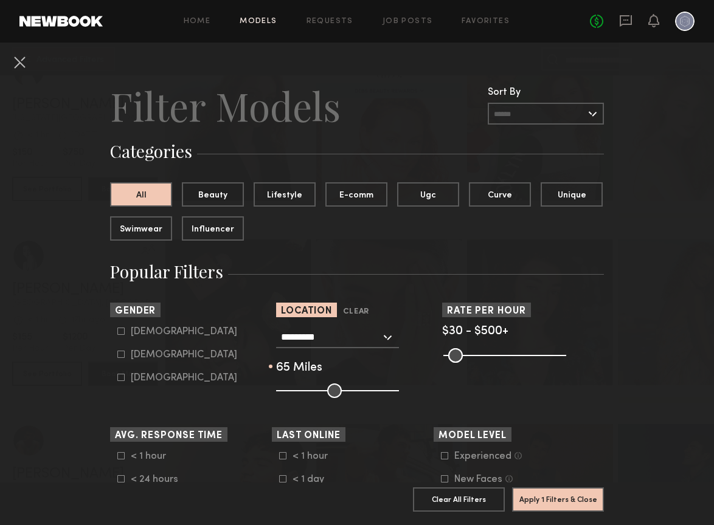
drag, startPoint x: 333, startPoint y: 389, endPoint x: 349, endPoint y: 390, distance: 15.8
type input "**"
click at [349, 390] on input "range" at bounding box center [337, 391] width 123 height 15
click at [120, 354] on icon at bounding box center [120, 354] width 7 height 7
type input "**"
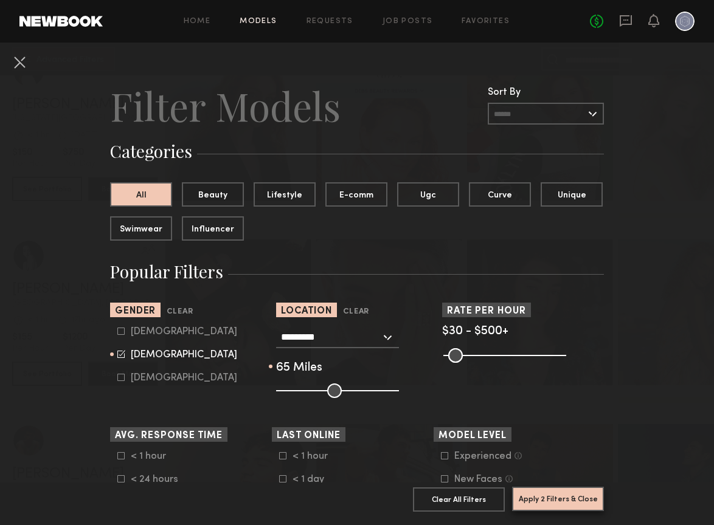
click at [572, 502] on button "Apply 2 Filters & Close" at bounding box center [558, 499] width 92 height 24
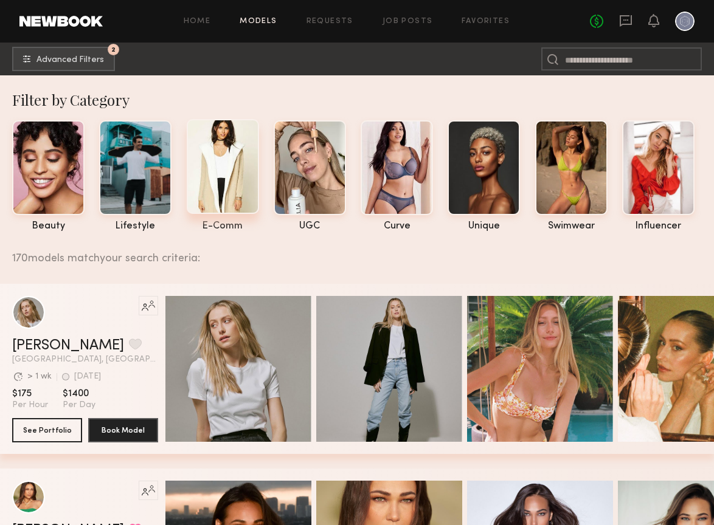
click at [203, 167] on div at bounding box center [223, 166] width 72 height 95
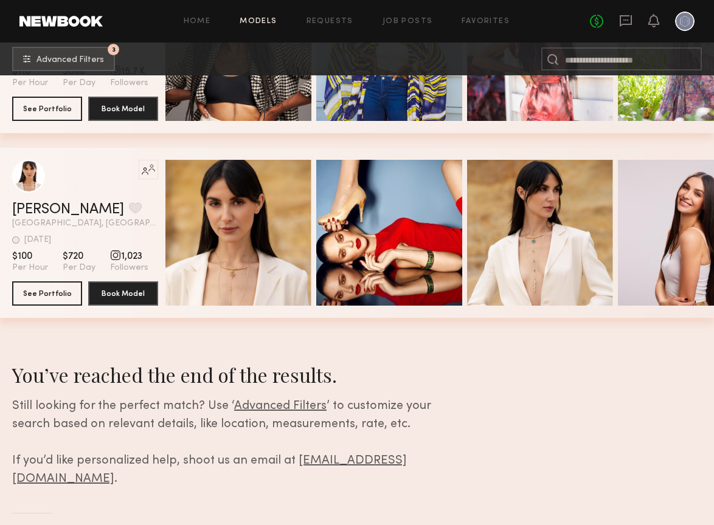
scroll to position [3092, 0]
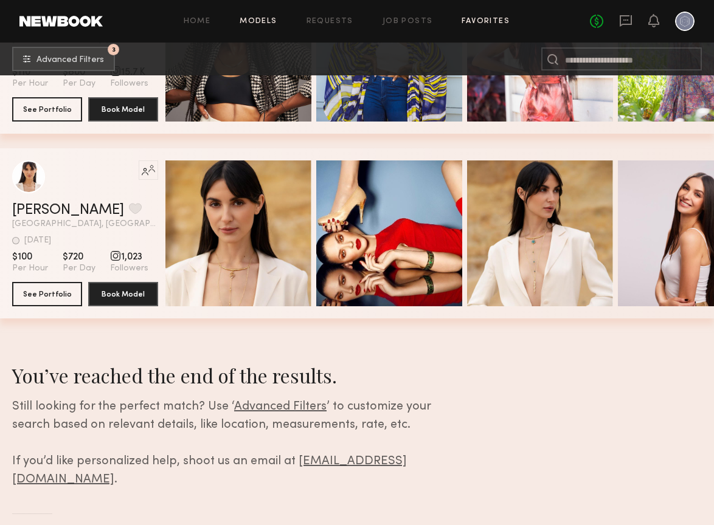
click at [479, 19] on link "Favorites" at bounding box center [485, 22] width 48 height 8
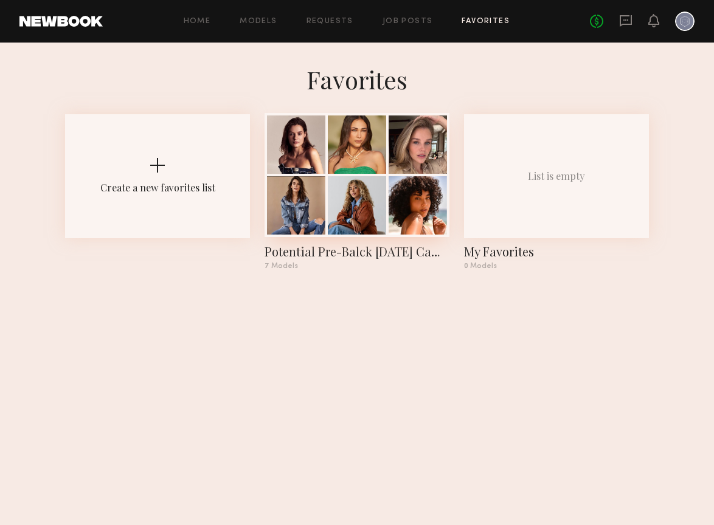
click at [402, 178] on div at bounding box center [417, 205] width 58 height 58
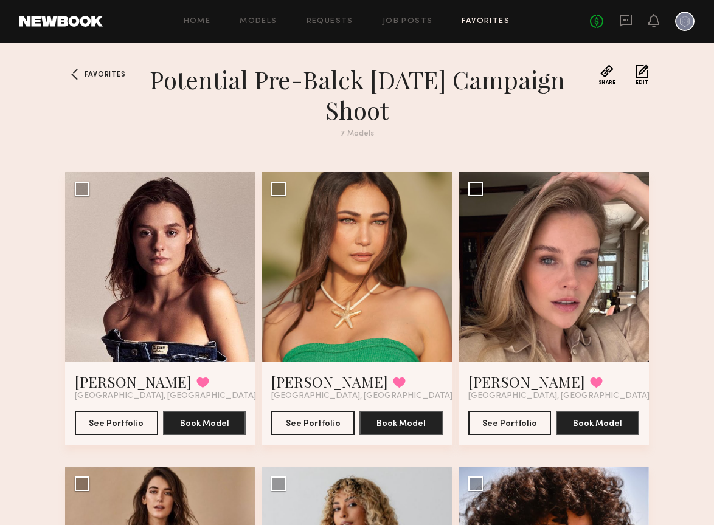
click at [200, 16] on div "Home Models Requests Job Posts Favorites Sign Out No fees up to $5,000" at bounding box center [398, 21] width 591 height 19
click at [200, 19] on link "Home" at bounding box center [197, 22] width 27 height 8
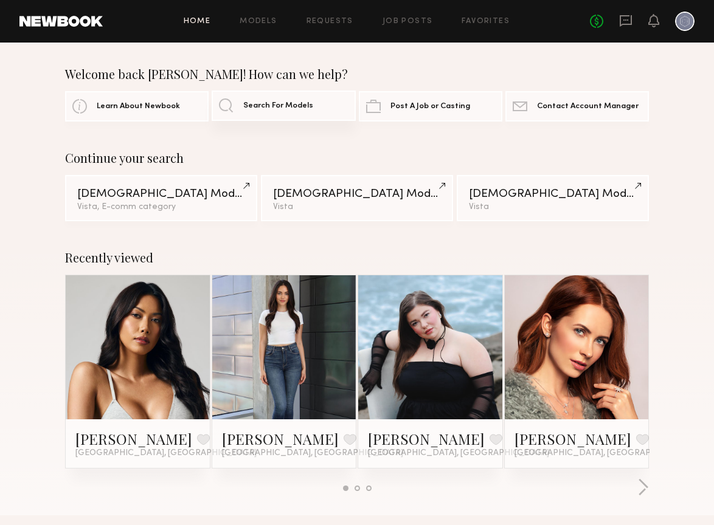
click at [265, 106] on span "Search For Models" at bounding box center [278, 106] width 70 height 8
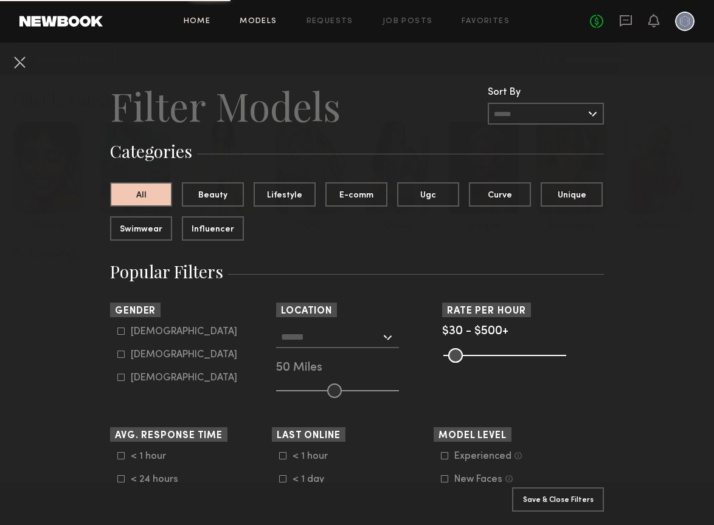
click at [191, 24] on link "Home" at bounding box center [197, 22] width 27 height 8
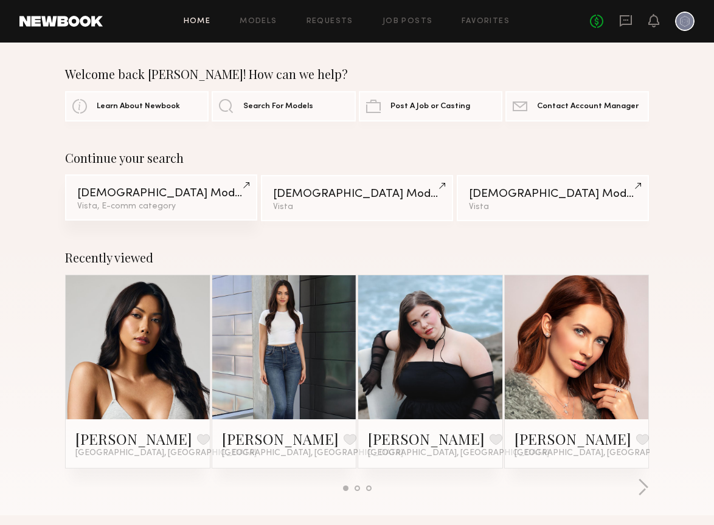
click at [162, 196] on div "Female Models" at bounding box center [161, 194] width 168 height 12
click at [480, 19] on link "Favorites" at bounding box center [485, 22] width 48 height 8
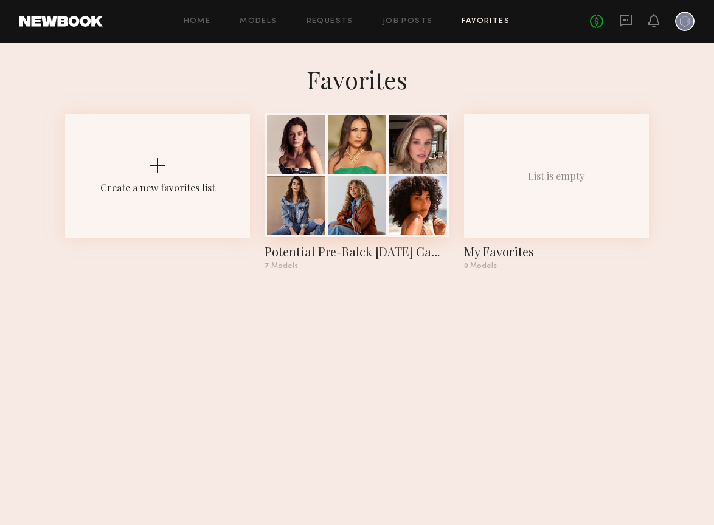
click at [395, 180] on div at bounding box center [417, 205] width 58 height 58
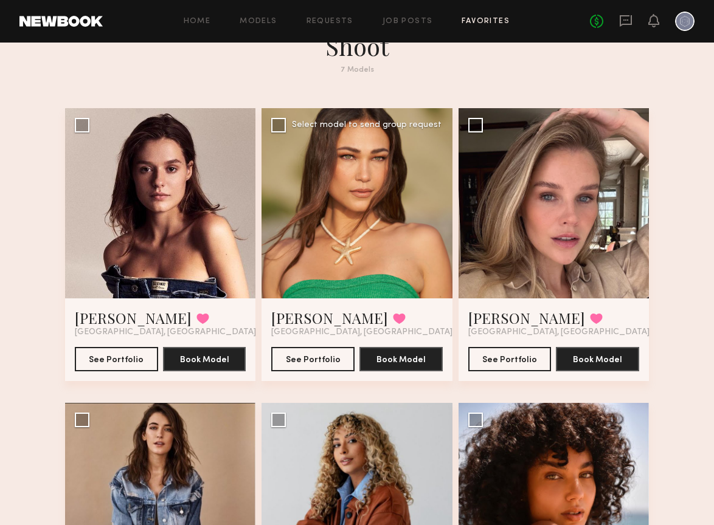
scroll to position [61, 0]
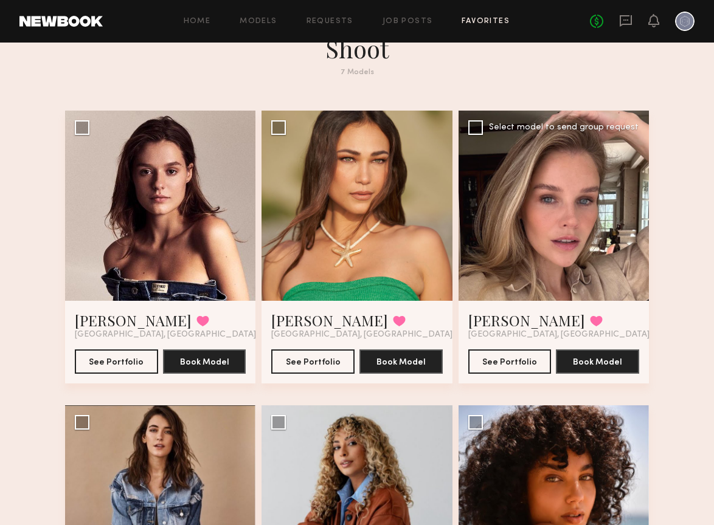
click at [540, 202] on div at bounding box center [553, 206] width 190 height 190
click at [511, 359] on button "See Portfolio" at bounding box center [509, 361] width 83 height 24
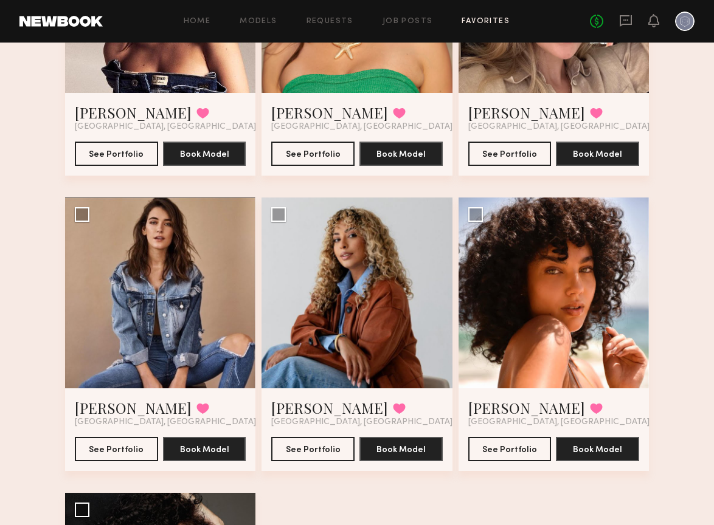
scroll to position [309, 0]
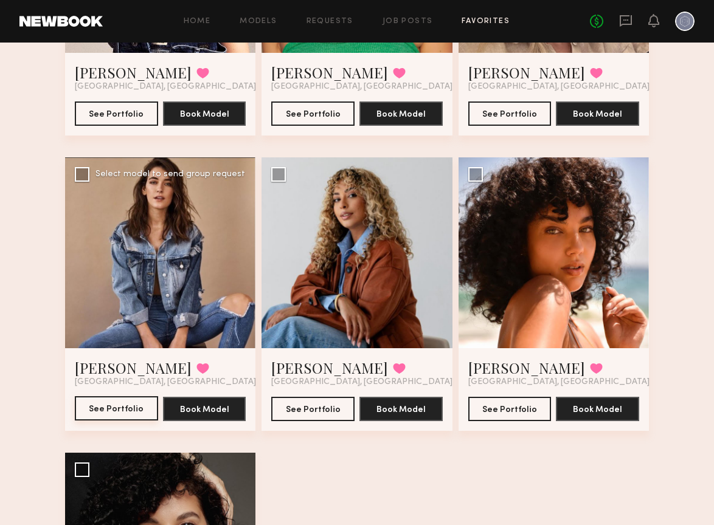
click at [105, 411] on button "See Portfolio" at bounding box center [116, 408] width 83 height 24
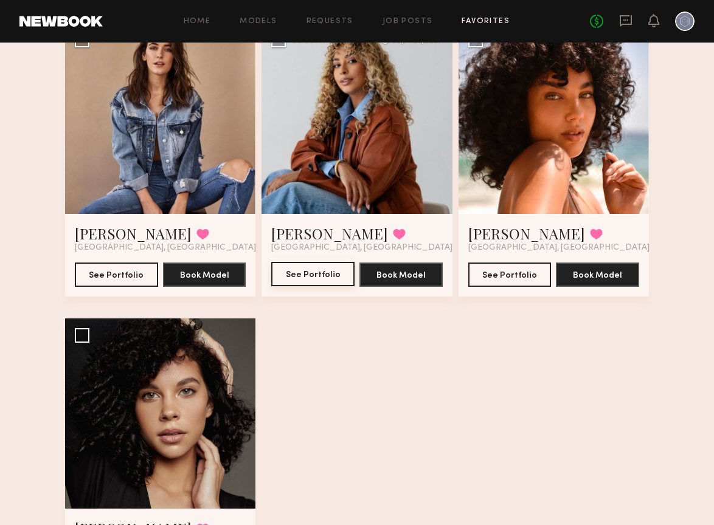
scroll to position [444, 0]
click at [522, 280] on button "See Portfolio" at bounding box center [509, 274] width 83 height 24
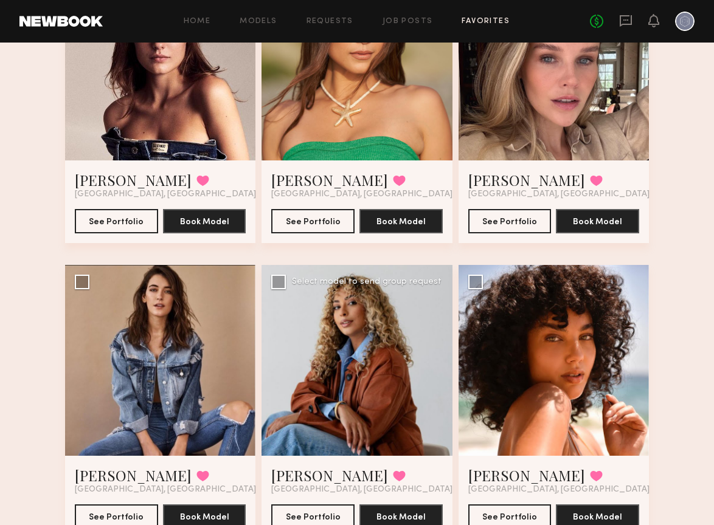
scroll to position [181, 0]
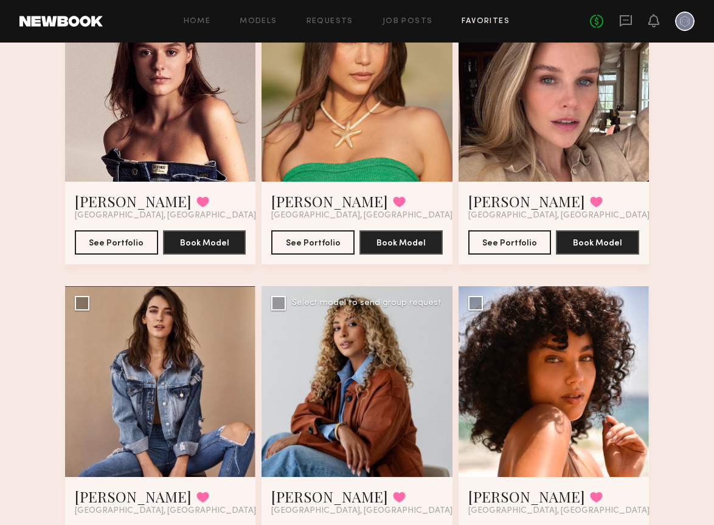
click at [387, 368] on div at bounding box center [356, 381] width 190 height 190
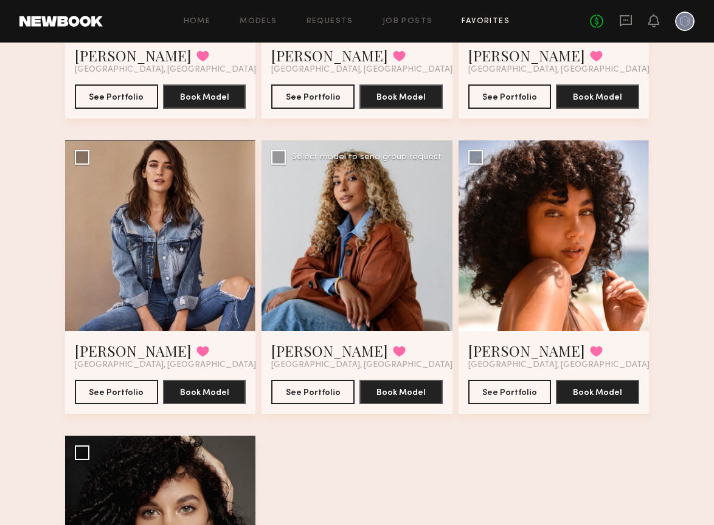
scroll to position [329, 0]
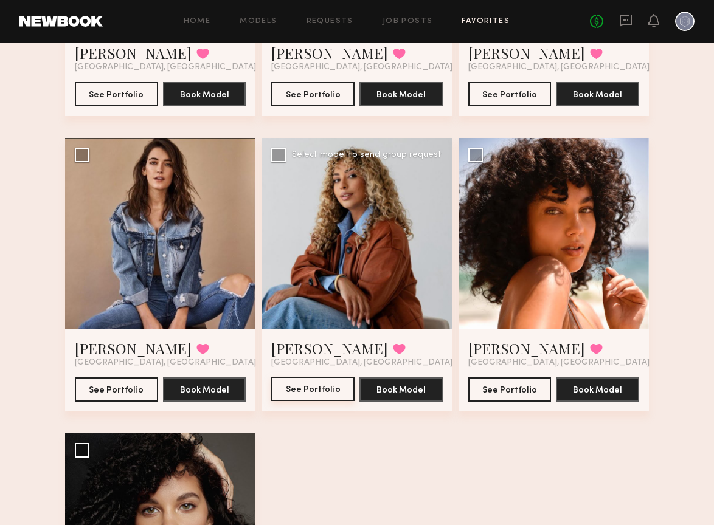
click at [325, 391] on button "See Portfolio" at bounding box center [312, 389] width 83 height 24
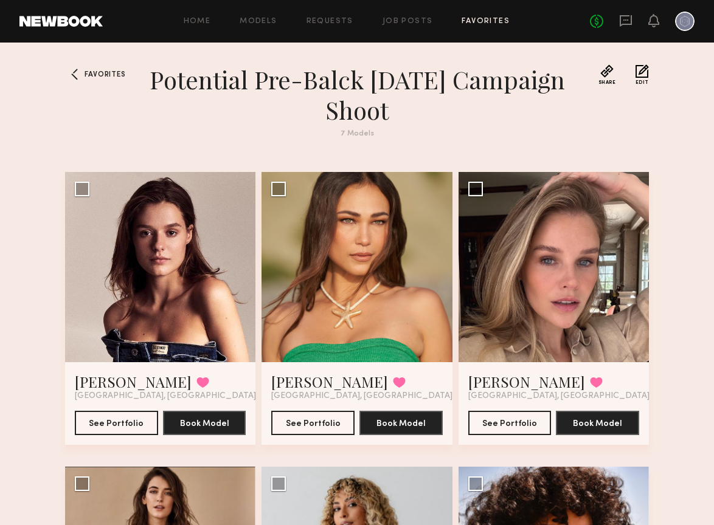
scroll to position [0, 0]
click at [644, 74] on button "Edit" at bounding box center [641, 74] width 13 height 21
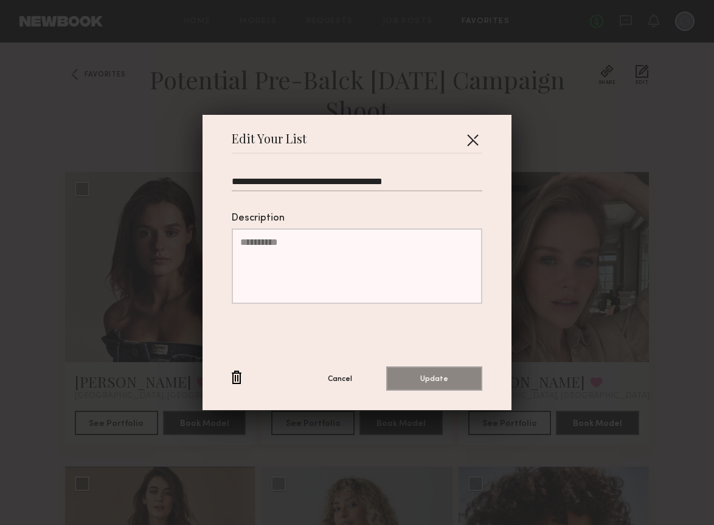
click at [472, 143] on button "button" at bounding box center [472, 139] width 19 height 19
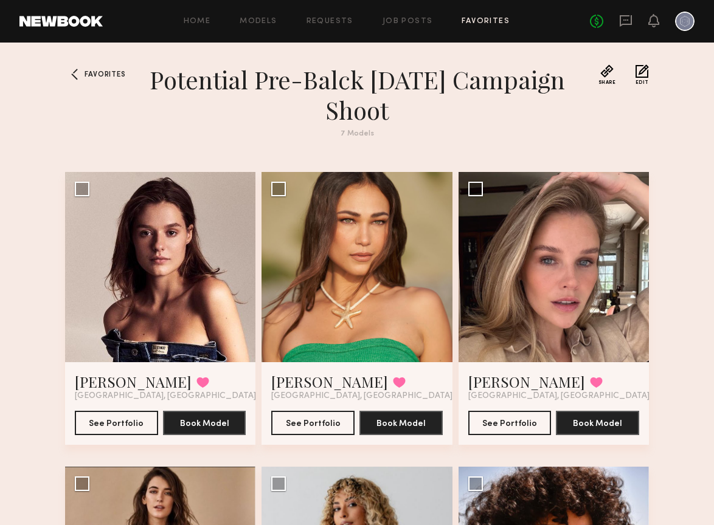
click at [641, 69] on button "Edit" at bounding box center [641, 74] width 13 height 21
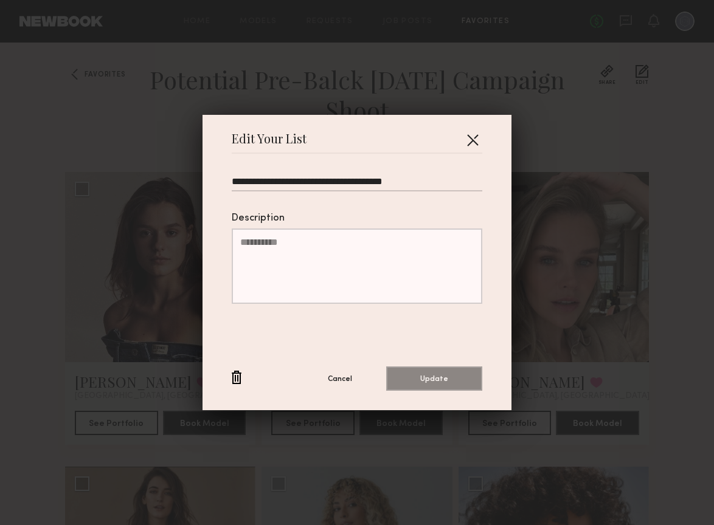
click at [475, 139] on button "button" at bounding box center [472, 139] width 19 height 19
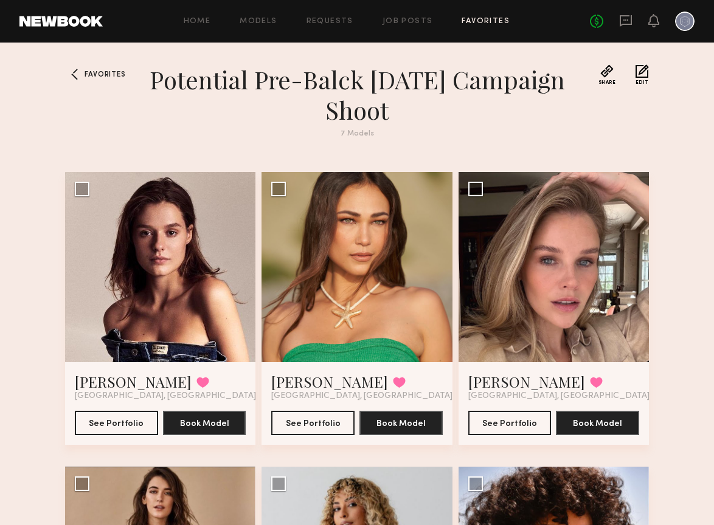
click at [363, 133] on div "7 Models" at bounding box center [357, 134] width 438 height 8
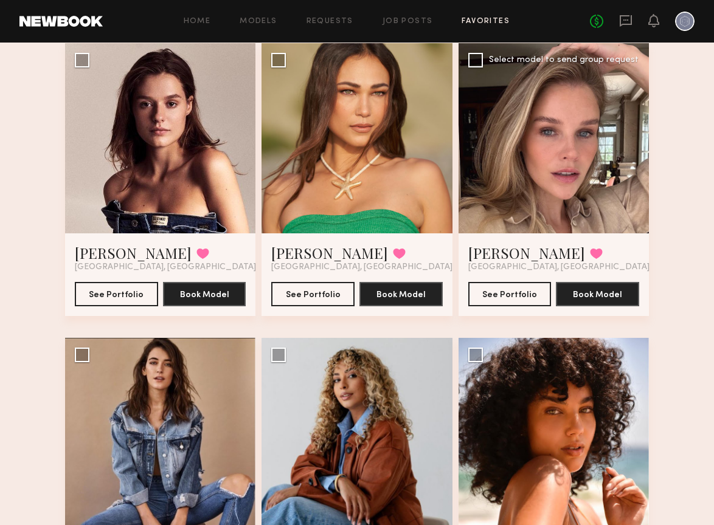
scroll to position [129, 0]
click at [311, 295] on button "See Portfolio" at bounding box center [312, 293] width 83 height 24
click at [255, 22] on link "Models" at bounding box center [257, 22] width 37 height 8
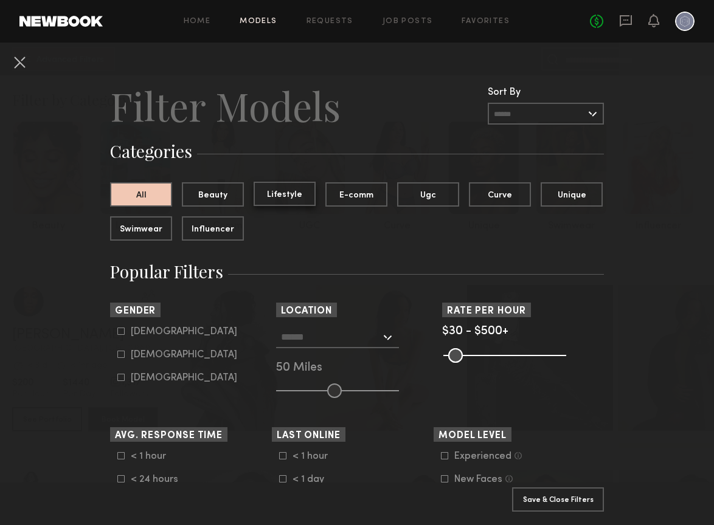
click at [290, 197] on button "Lifestyle" at bounding box center [284, 194] width 62 height 24
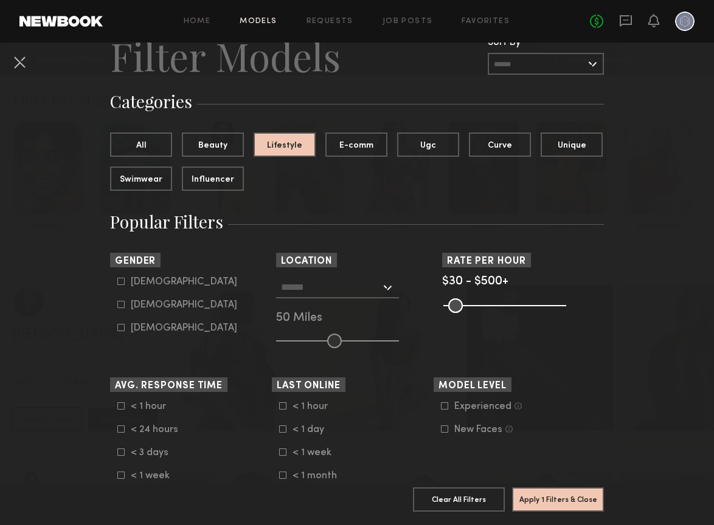
scroll to position [56, 0]
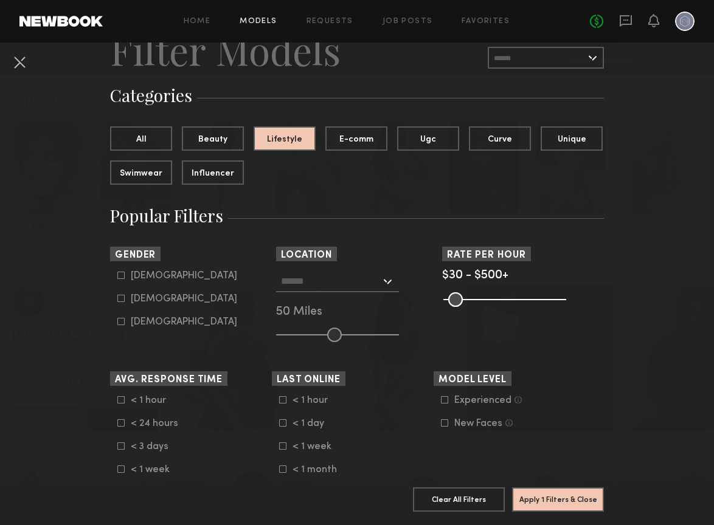
click at [317, 286] on input "text" at bounding box center [331, 280] width 100 height 21
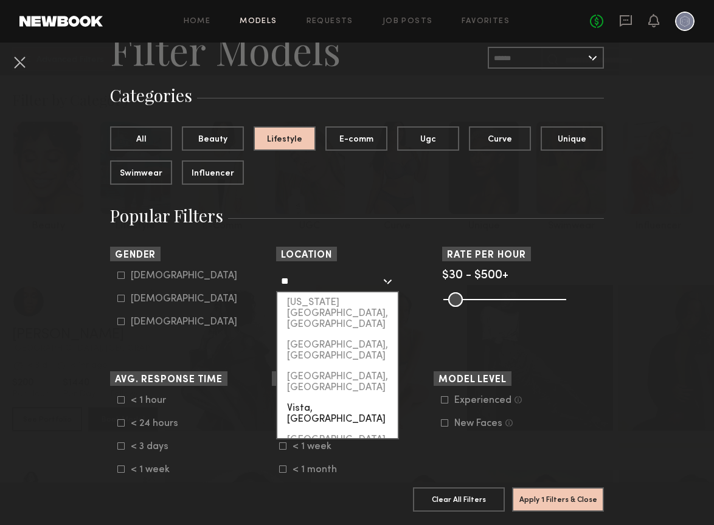
click at [311, 398] on div "Vista, CA" at bounding box center [337, 414] width 120 height 32
type input "*********"
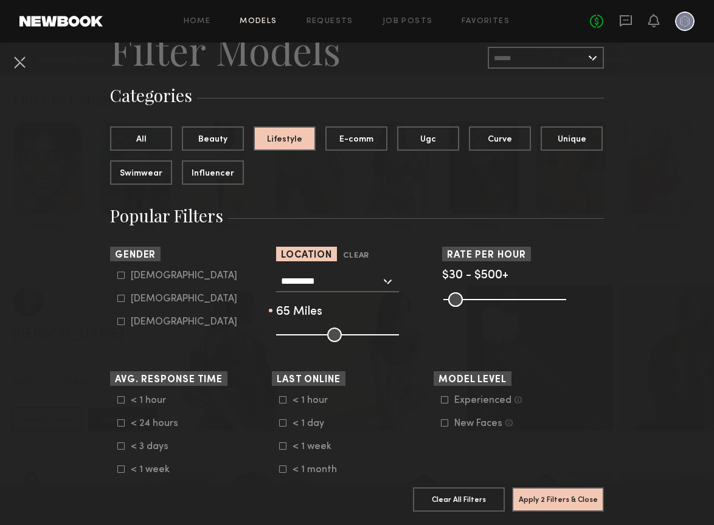
drag, startPoint x: 335, startPoint y: 335, endPoint x: 351, endPoint y: 335, distance: 15.2
type input "**"
click at [351, 335] on input "range" at bounding box center [337, 335] width 123 height 15
click at [559, 500] on button "Apply 2 Filters & Close" at bounding box center [558, 499] width 92 height 24
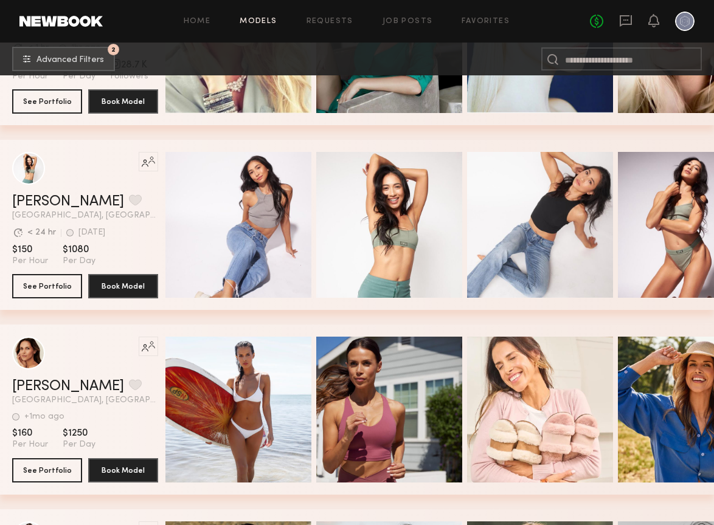
scroll to position [2362, 0]
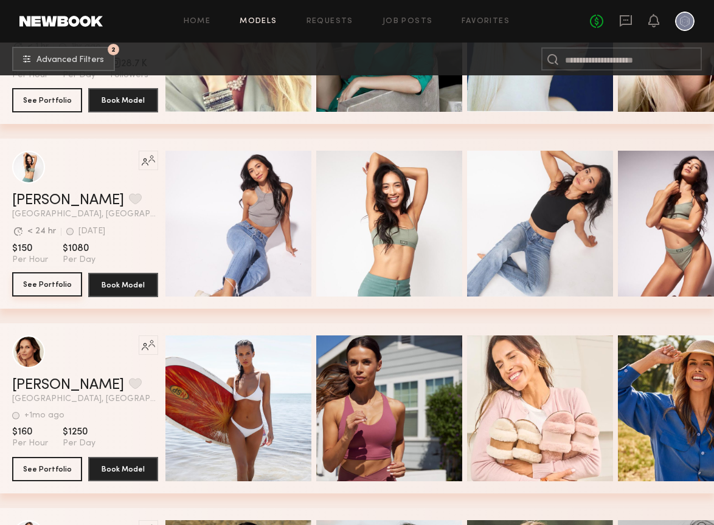
click at [52, 284] on button "See Portfolio" at bounding box center [47, 284] width 70 height 24
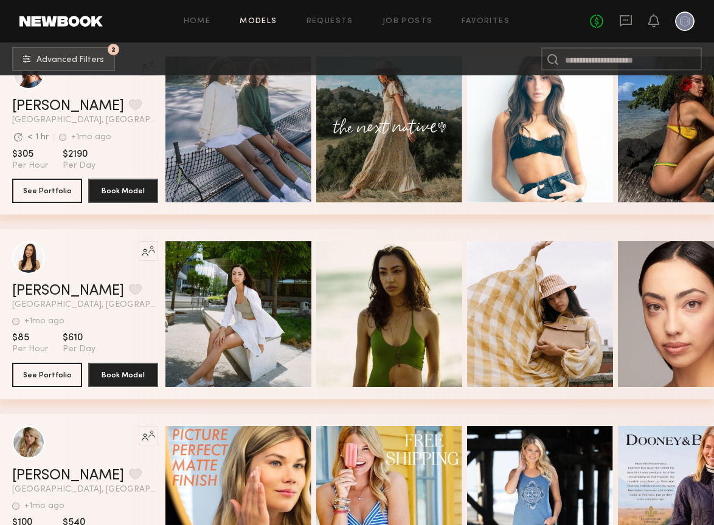
scroll to position [3380, 0]
click at [49, 371] on button "See Portfolio" at bounding box center [47, 374] width 70 height 24
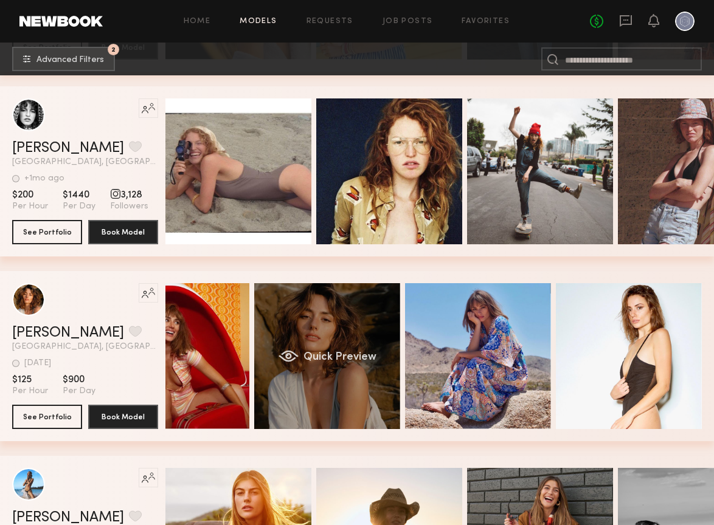
scroll to position [0, 62]
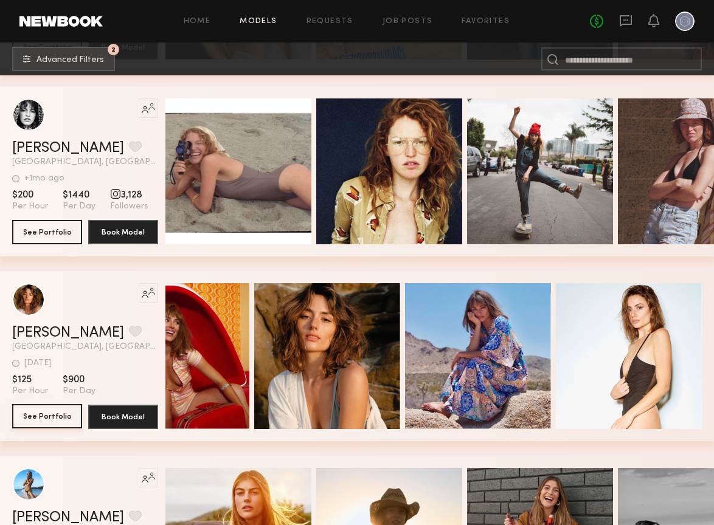
click at [44, 415] on button "See Portfolio" at bounding box center [47, 416] width 70 height 24
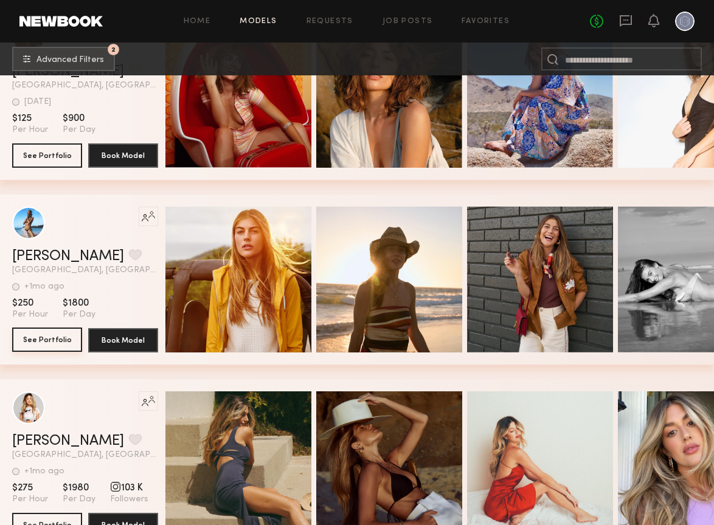
scroll to position [4172, 0]
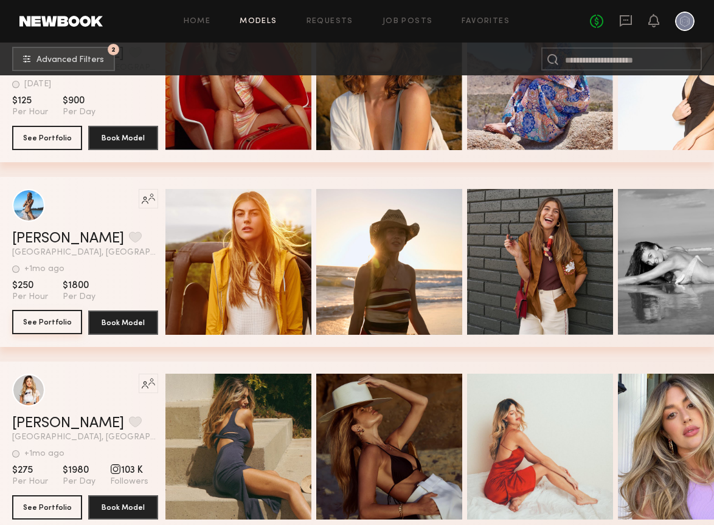
click at [54, 326] on button "See Portfolio" at bounding box center [47, 322] width 70 height 24
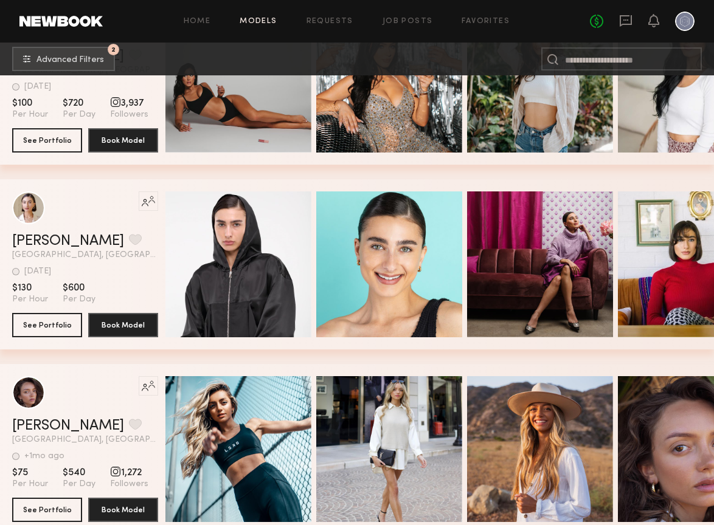
scroll to position [5093, 0]
click at [52, 329] on button "See Portfolio" at bounding box center [47, 324] width 70 height 24
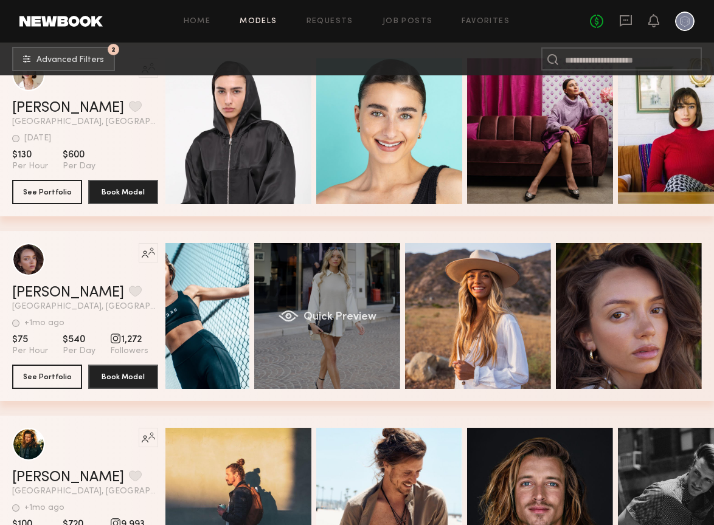
scroll to position [0, 62]
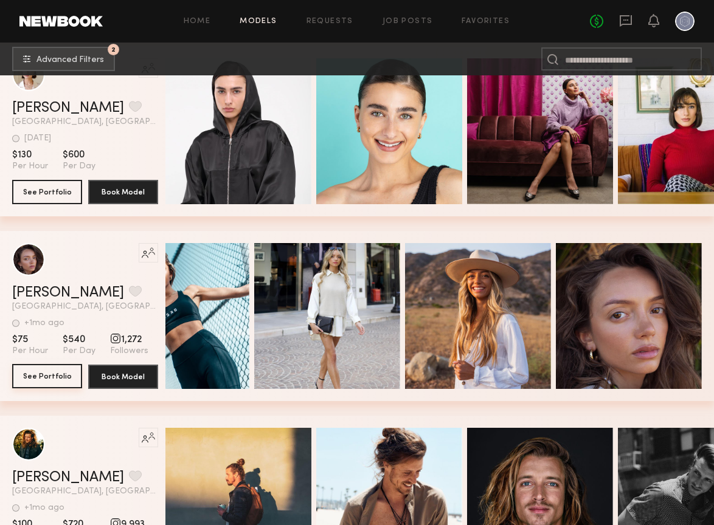
click at [60, 378] on button "See Portfolio" at bounding box center [47, 376] width 70 height 24
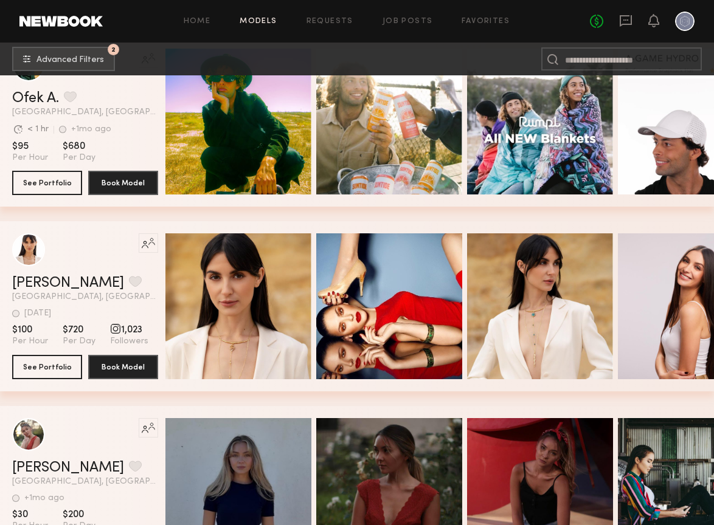
scroll to position [5792, 0]
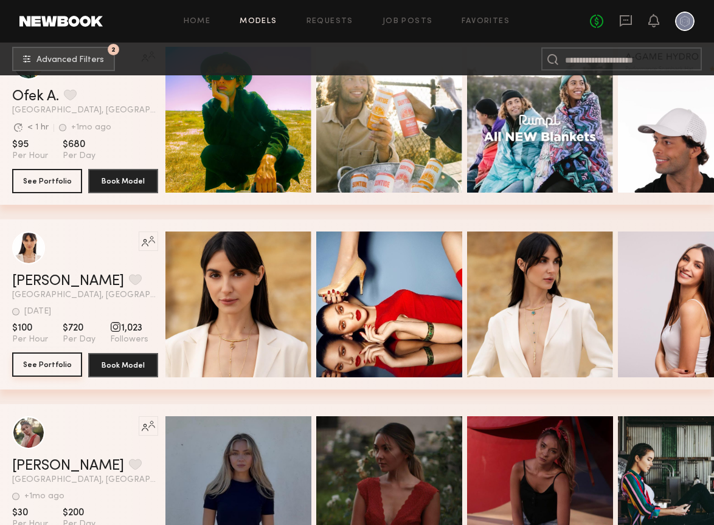
click at [55, 366] on button "See Portfolio" at bounding box center [47, 365] width 70 height 24
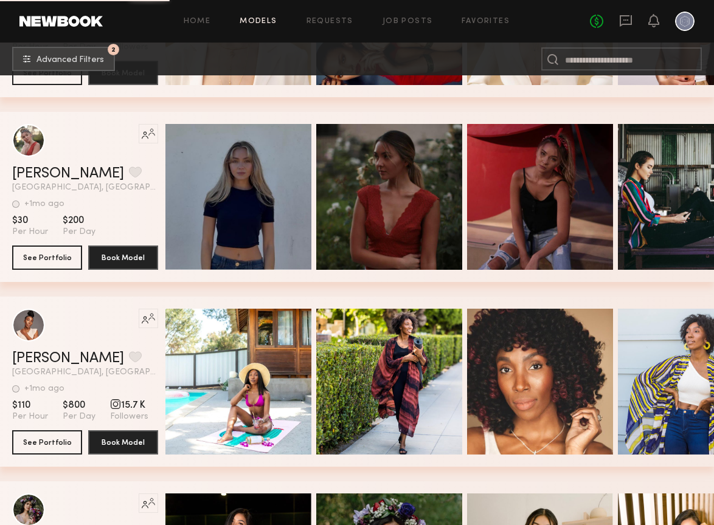
scroll to position [6087, 0]
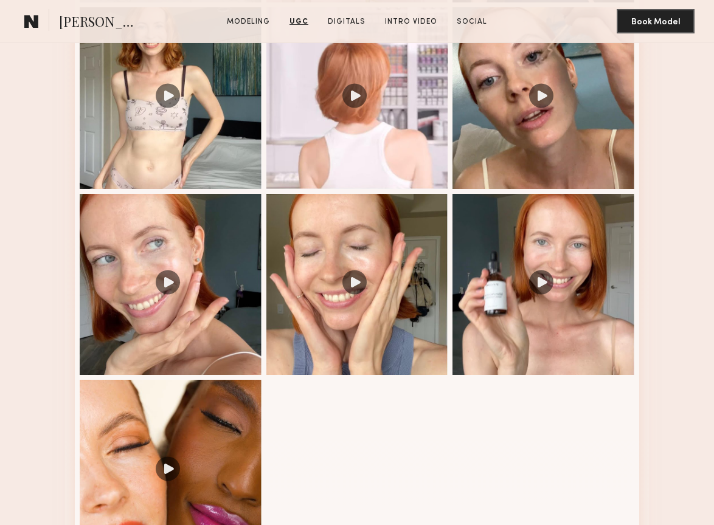
scroll to position [1407, 0]
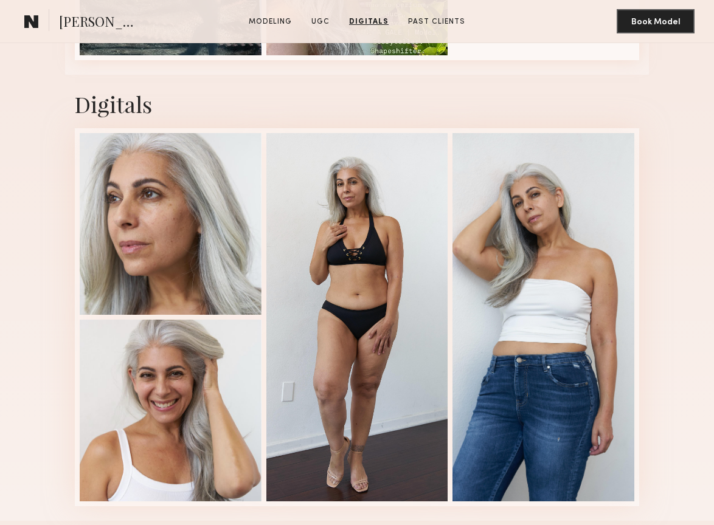
scroll to position [2160, 0]
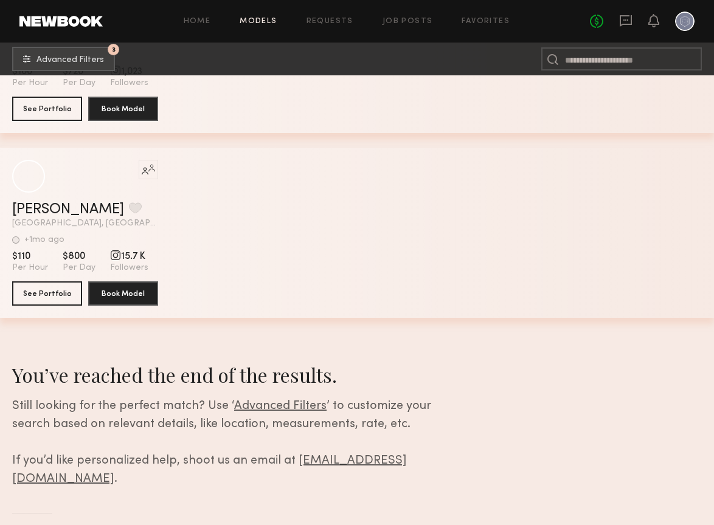
scroll to position [3092, 0]
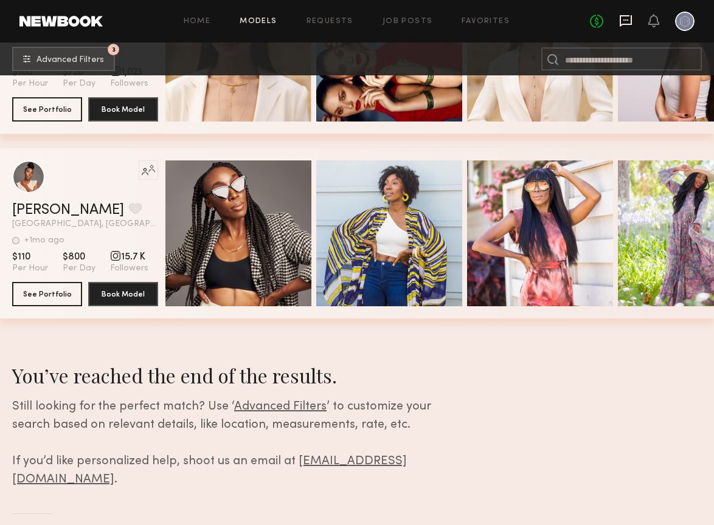
click at [628, 19] on icon at bounding box center [625, 20] width 13 height 13
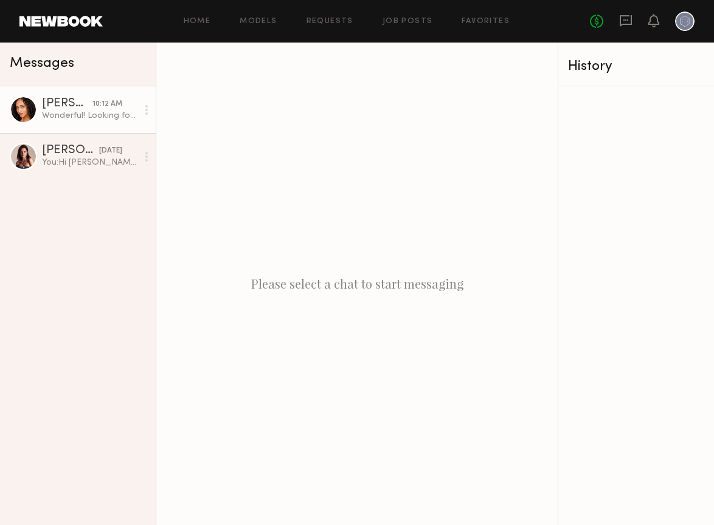
click at [62, 105] on div "Brandi O." at bounding box center [67, 104] width 50 height 12
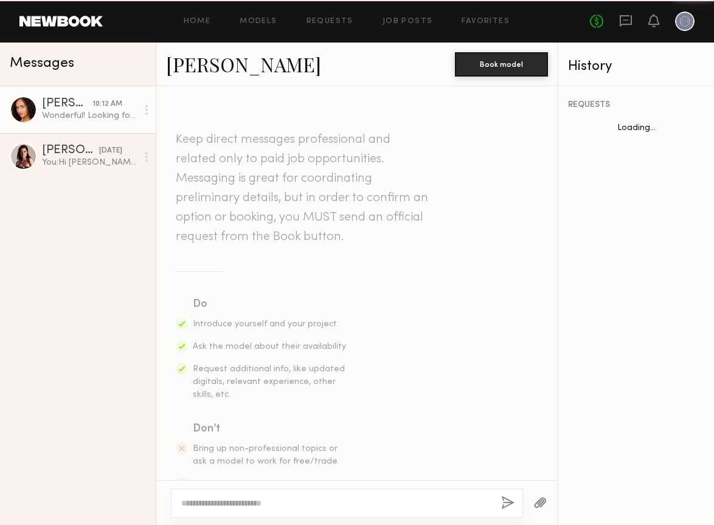
scroll to position [776, 0]
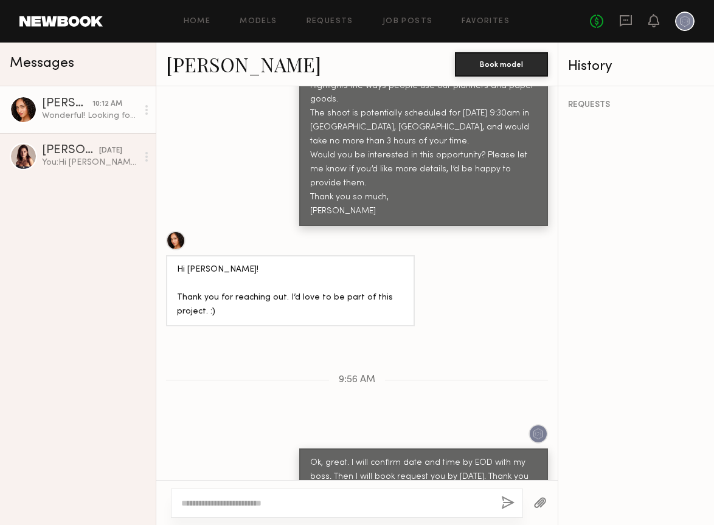
click at [215, 69] on link "Brandi O." at bounding box center [243, 64] width 155 height 26
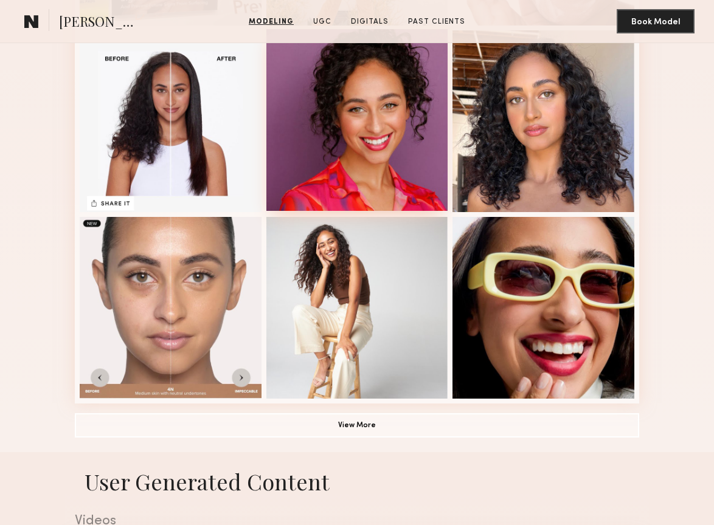
scroll to position [670, 0]
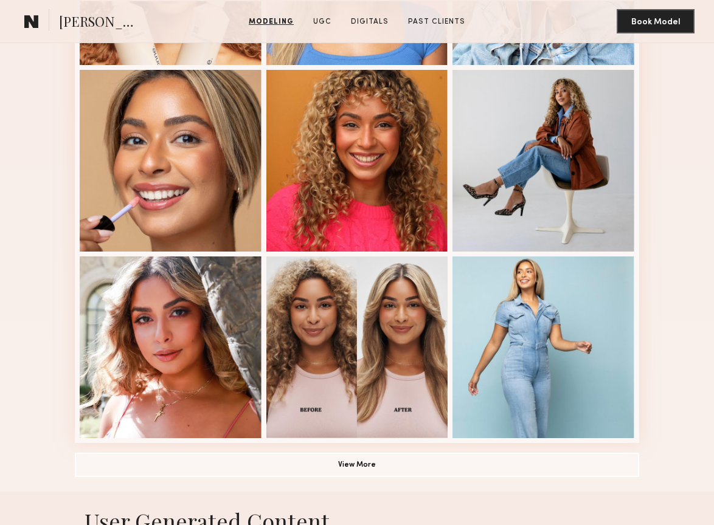
scroll to position [642, 0]
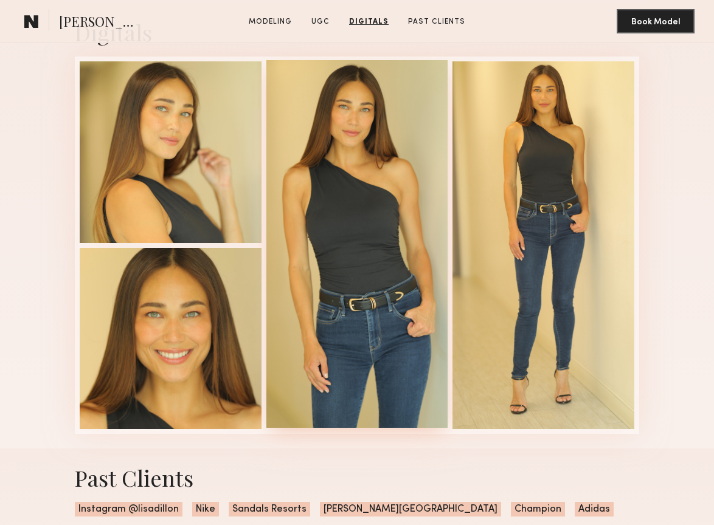
scroll to position [1443, 0]
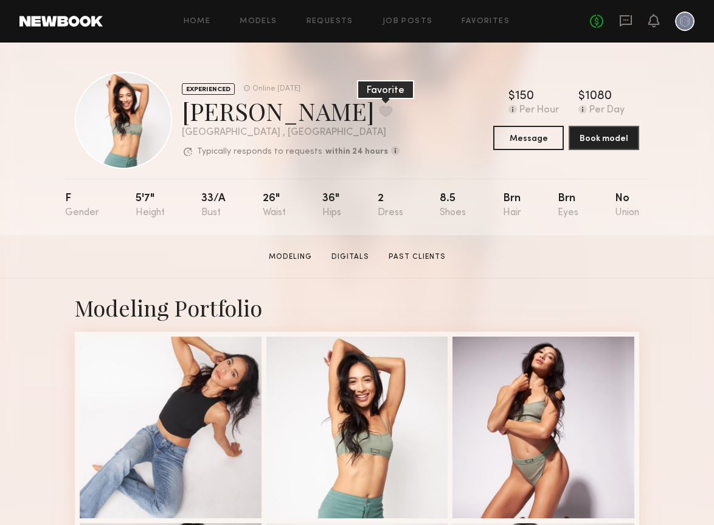
click at [379, 111] on button at bounding box center [385, 111] width 13 height 11
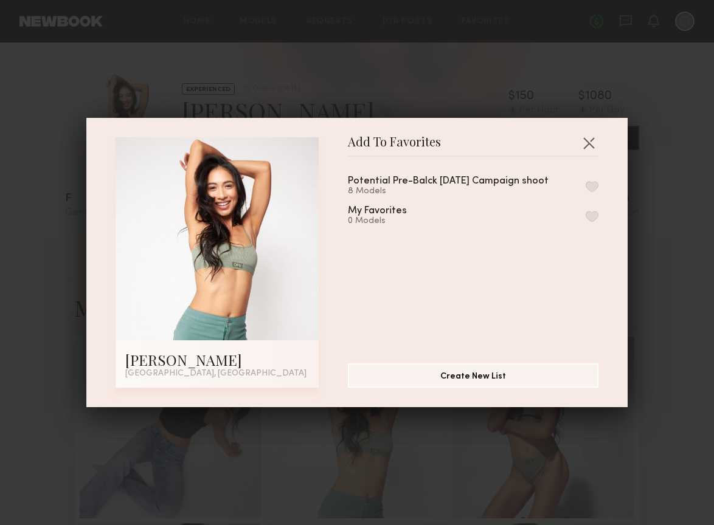
click at [593, 183] on button "button" at bounding box center [591, 186] width 13 height 11
click at [592, 142] on button "button" at bounding box center [588, 142] width 19 height 19
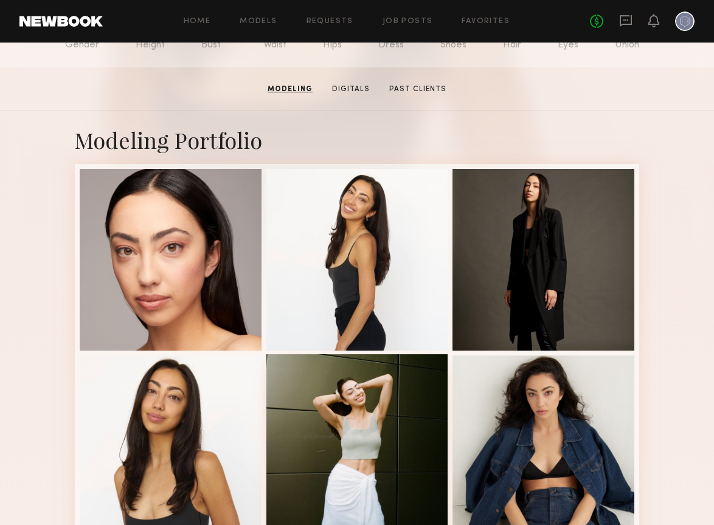
scroll to position [166, 0]
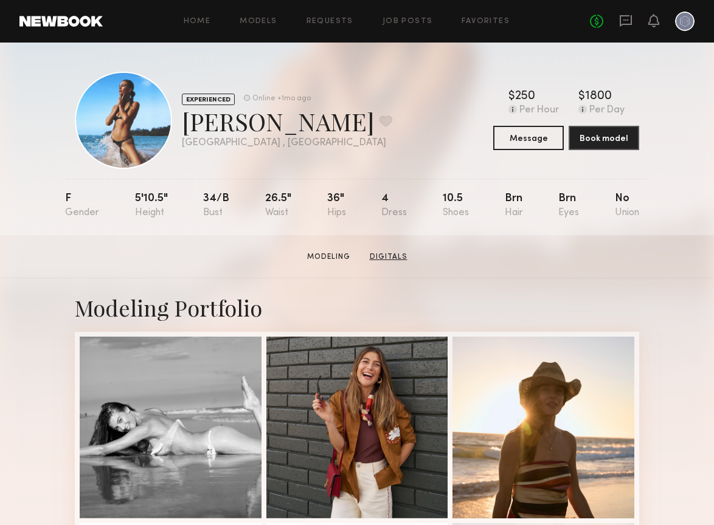
click at [390, 256] on link "Digitals" at bounding box center [388, 257] width 47 height 11
click at [379, 120] on button at bounding box center [385, 120] width 13 height 11
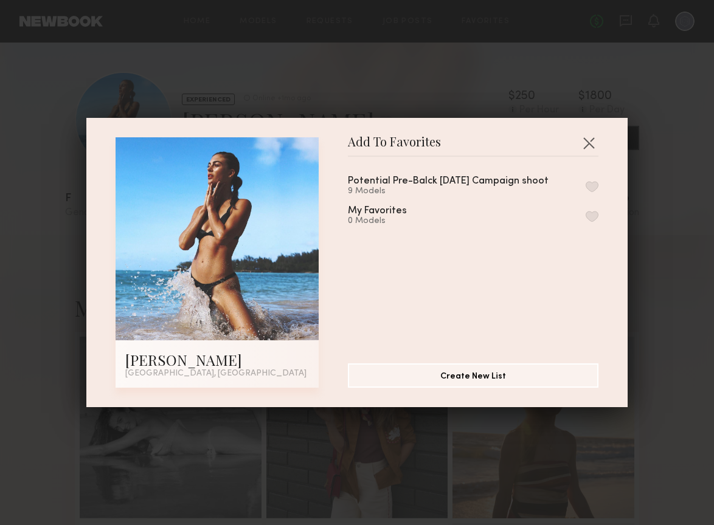
click at [593, 185] on button "button" at bounding box center [591, 186] width 13 height 11
click at [591, 146] on button "button" at bounding box center [588, 142] width 19 height 19
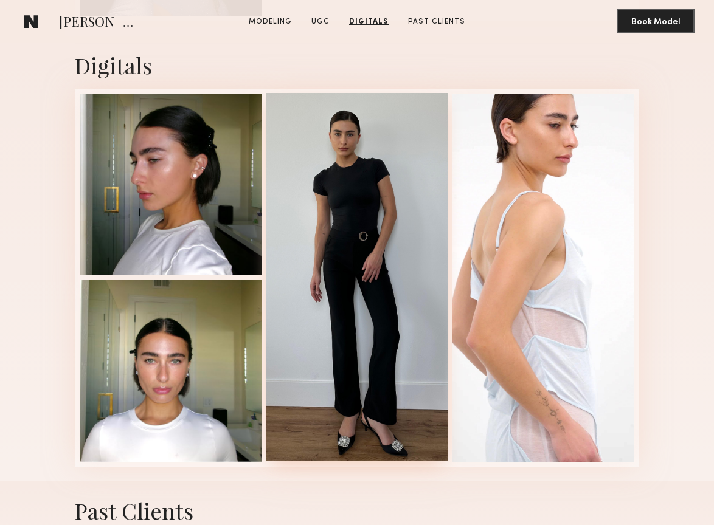
scroll to position [1572, 0]
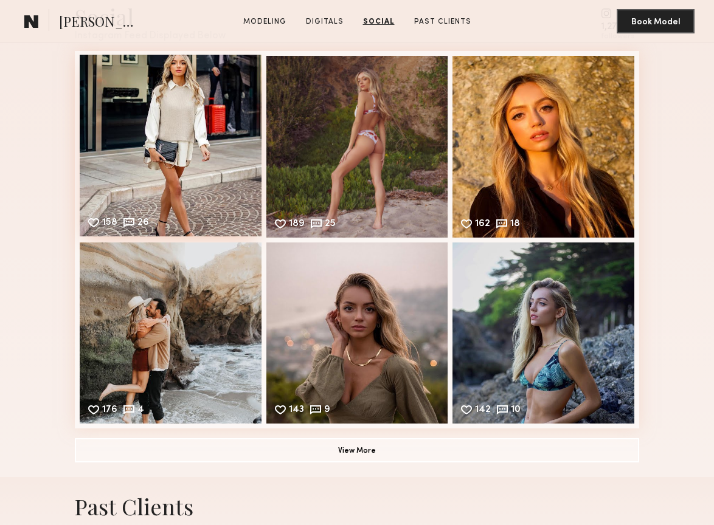
scroll to position [1591, 0]
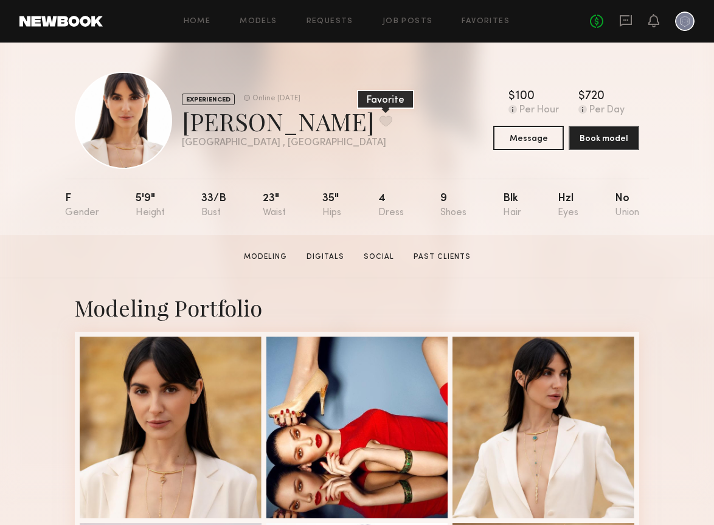
click at [379, 121] on button at bounding box center [385, 120] width 13 height 11
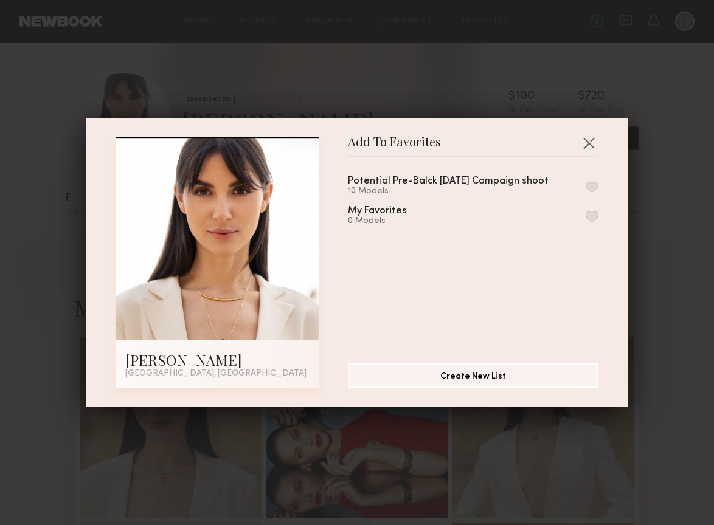
click at [592, 186] on button "button" at bounding box center [591, 186] width 13 height 11
click at [479, 88] on div "Add To Favorites Vita M. [GEOGRAPHIC_DATA], [GEOGRAPHIC_DATA] Add To Favorites …" at bounding box center [357, 262] width 714 height 525
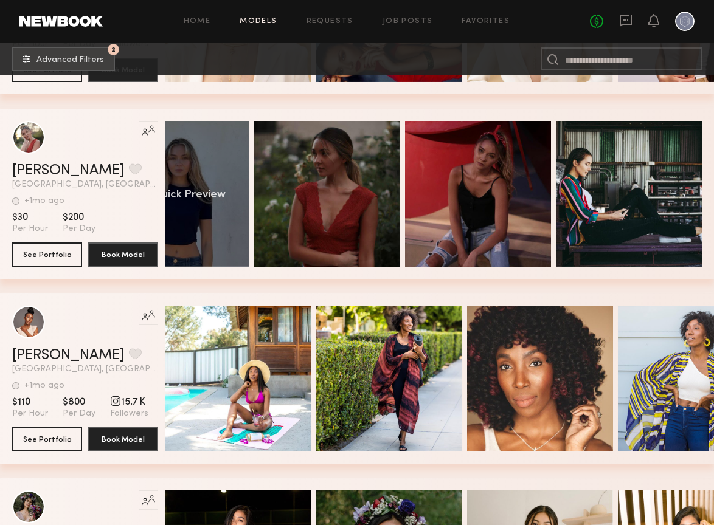
scroll to position [0, 62]
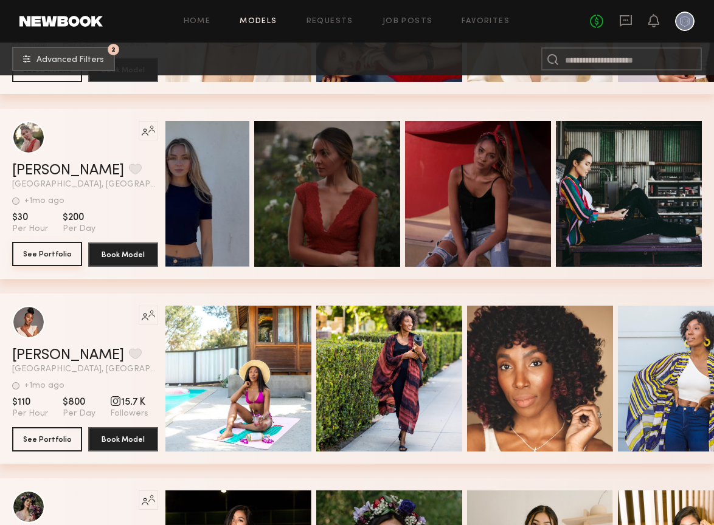
click at [37, 256] on button "See Portfolio" at bounding box center [47, 254] width 70 height 24
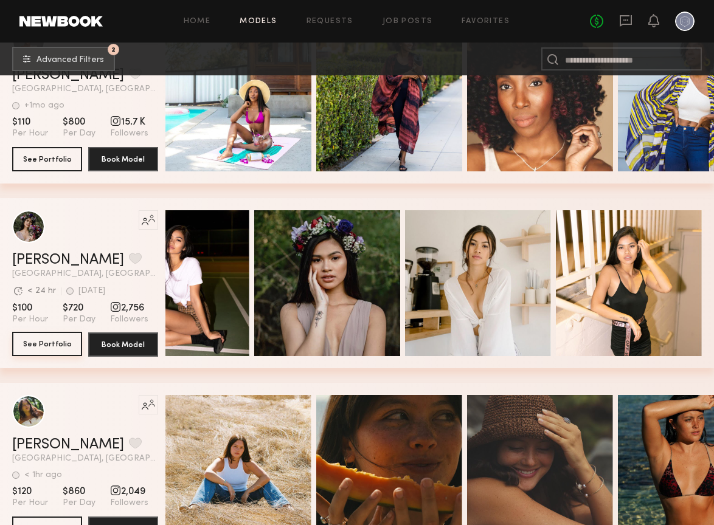
click at [61, 346] on button "See Portfolio" at bounding box center [47, 344] width 70 height 24
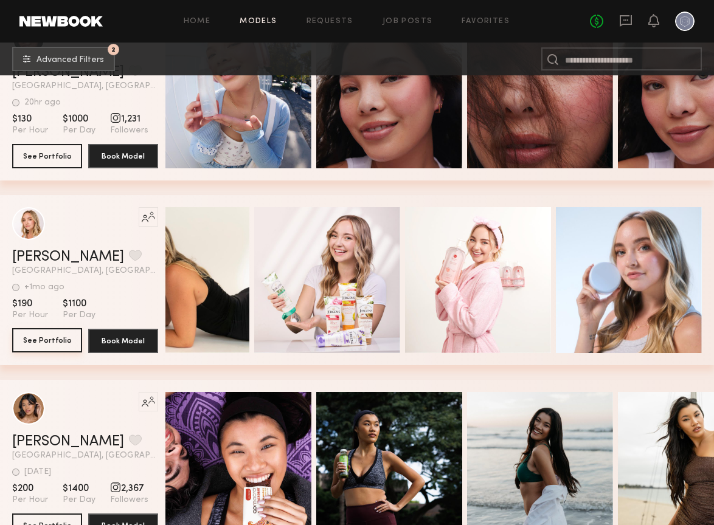
click at [61, 339] on button "See Portfolio" at bounding box center [47, 340] width 70 height 24
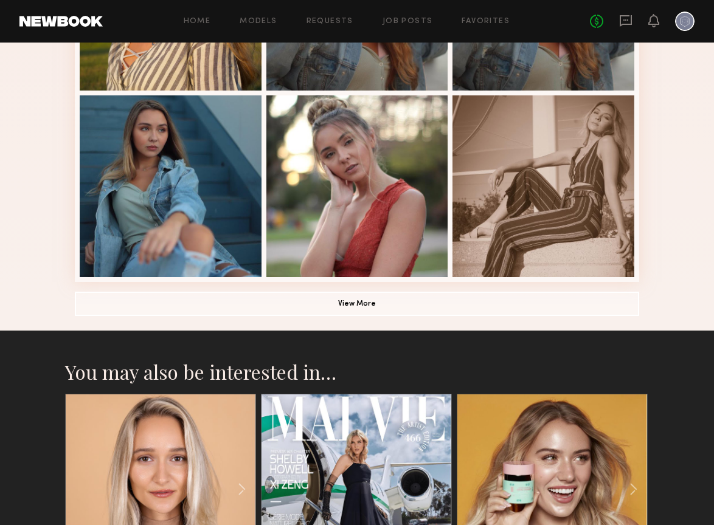
scroll to position [747, 0]
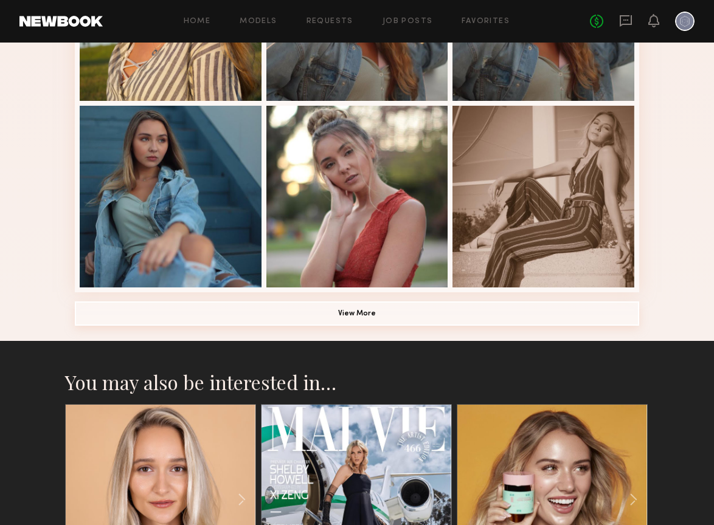
click at [298, 310] on button "View More" at bounding box center [357, 313] width 564 height 24
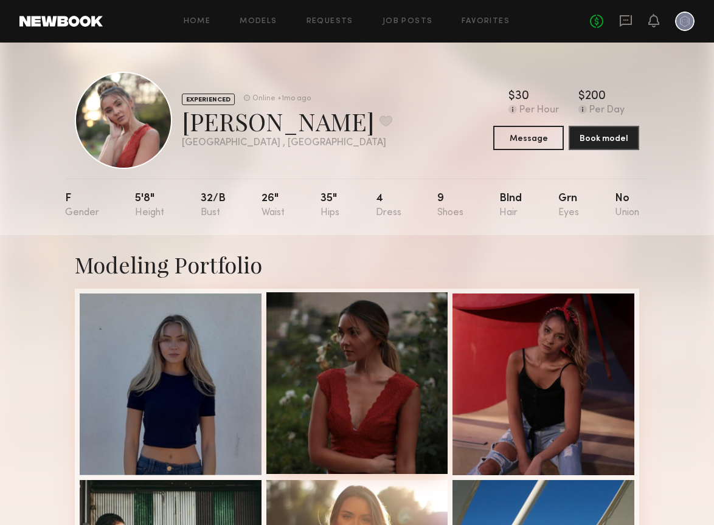
scroll to position [0, 0]
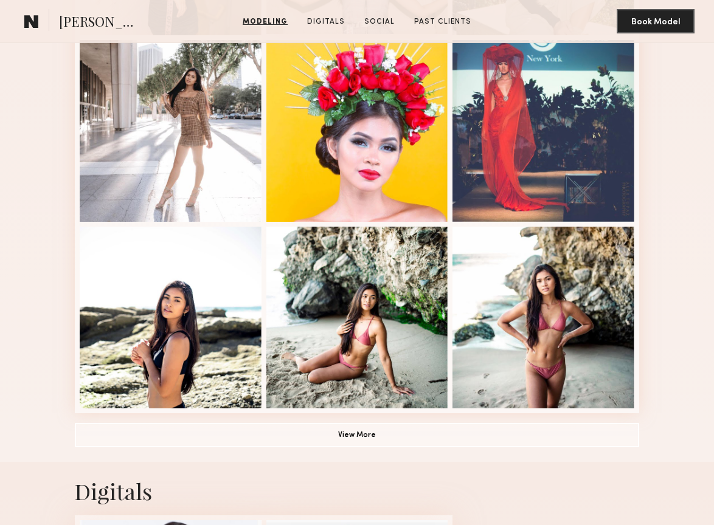
scroll to position [678, 0]
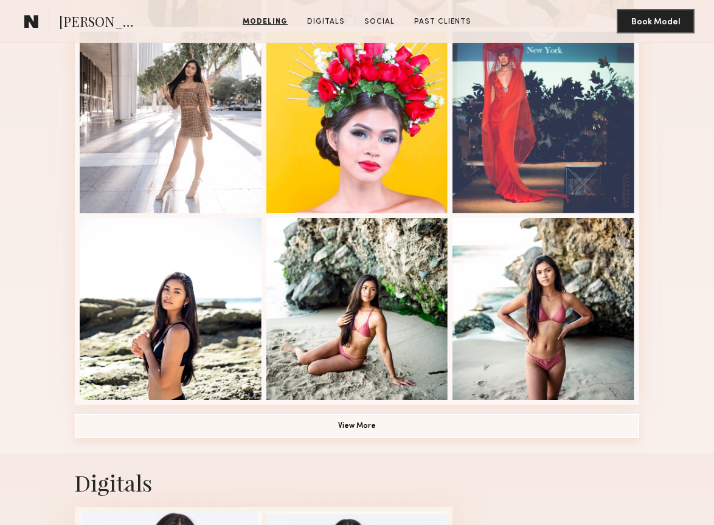
click at [363, 427] on button "View More" at bounding box center [357, 426] width 564 height 24
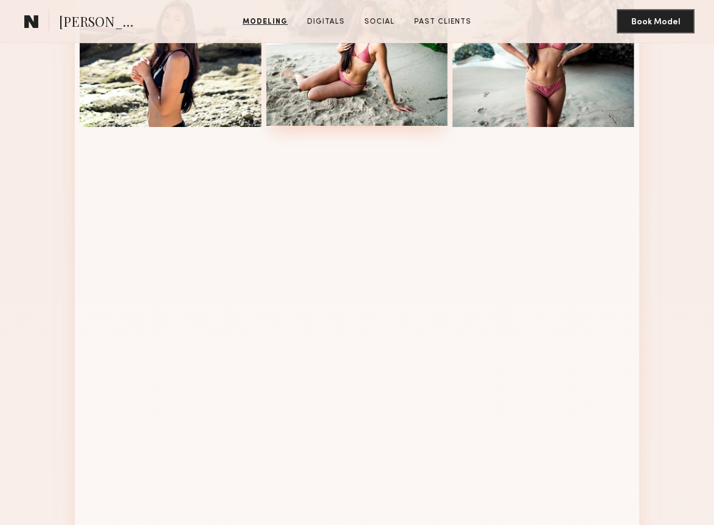
scroll to position [951, 0]
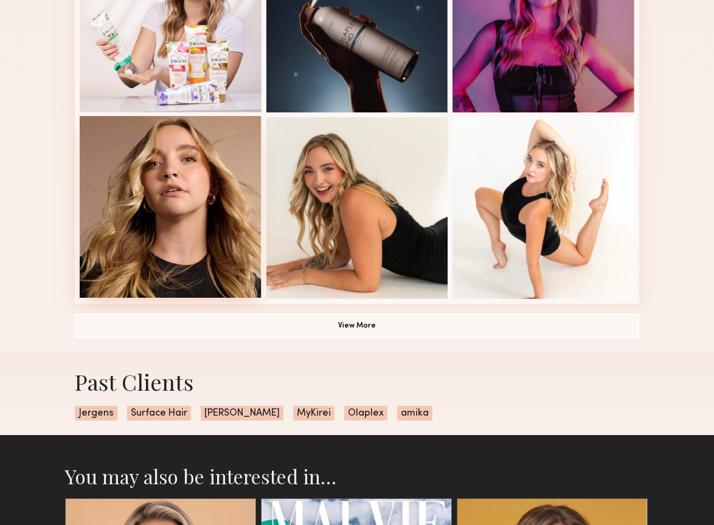
scroll to position [746, 0]
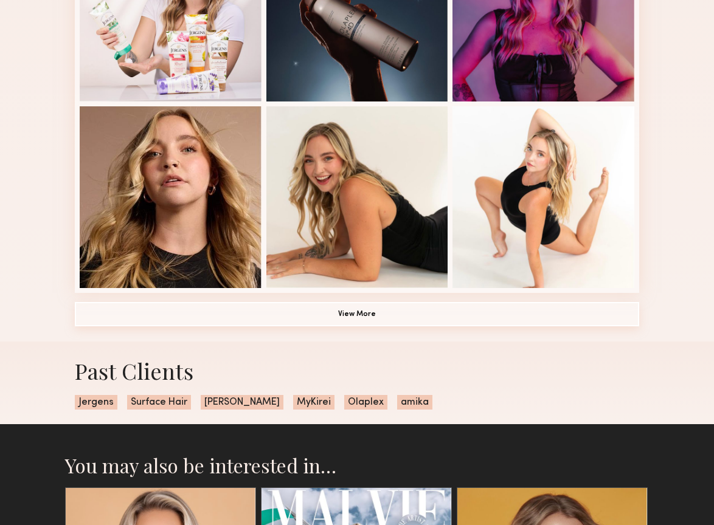
click at [371, 318] on button "View More" at bounding box center [357, 314] width 564 height 24
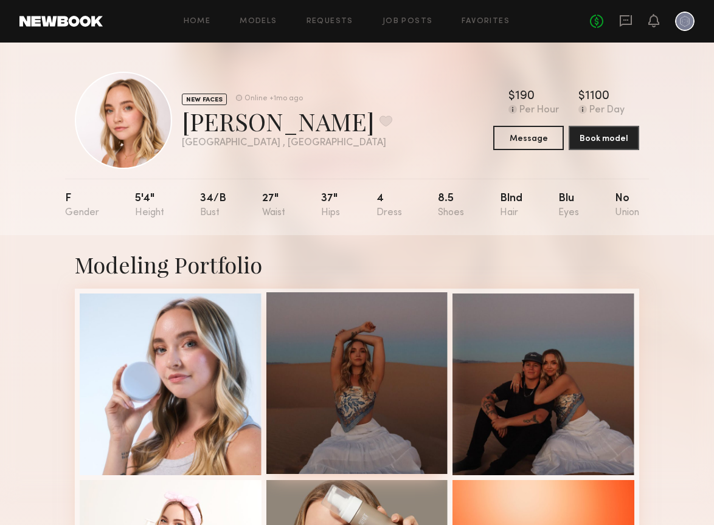
scroll to position [0, 0]
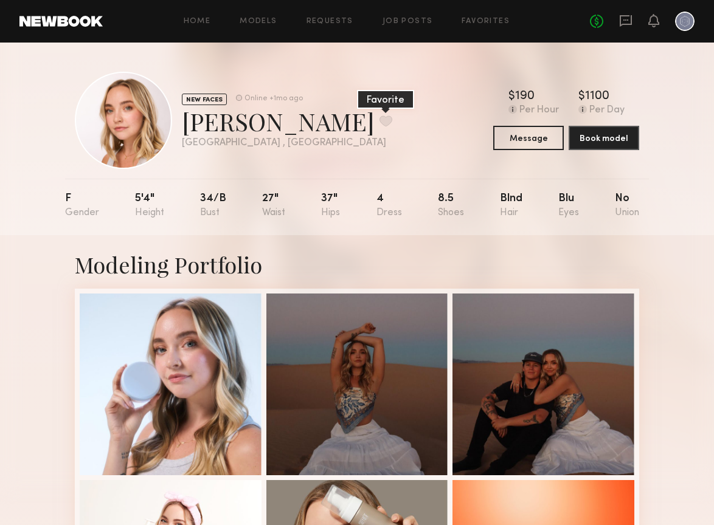
click at [379, 121] on button at bounding box center [385, 120] width 13 height 11
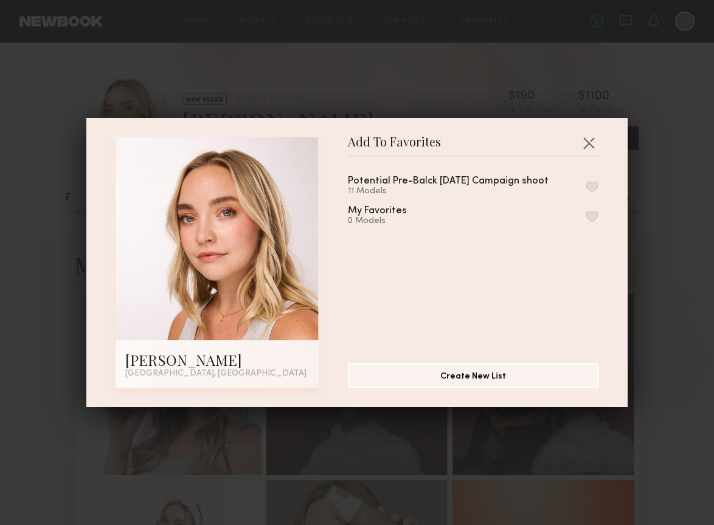
click at [591, 184] on button "button" at bounding box center [591, 186] width 13 height 11
click at [591, 143] on button "button" at bounding box center [588, 142] width 19 height 19
